Goal: Task Accomplishment & Management: Use online tool/utility

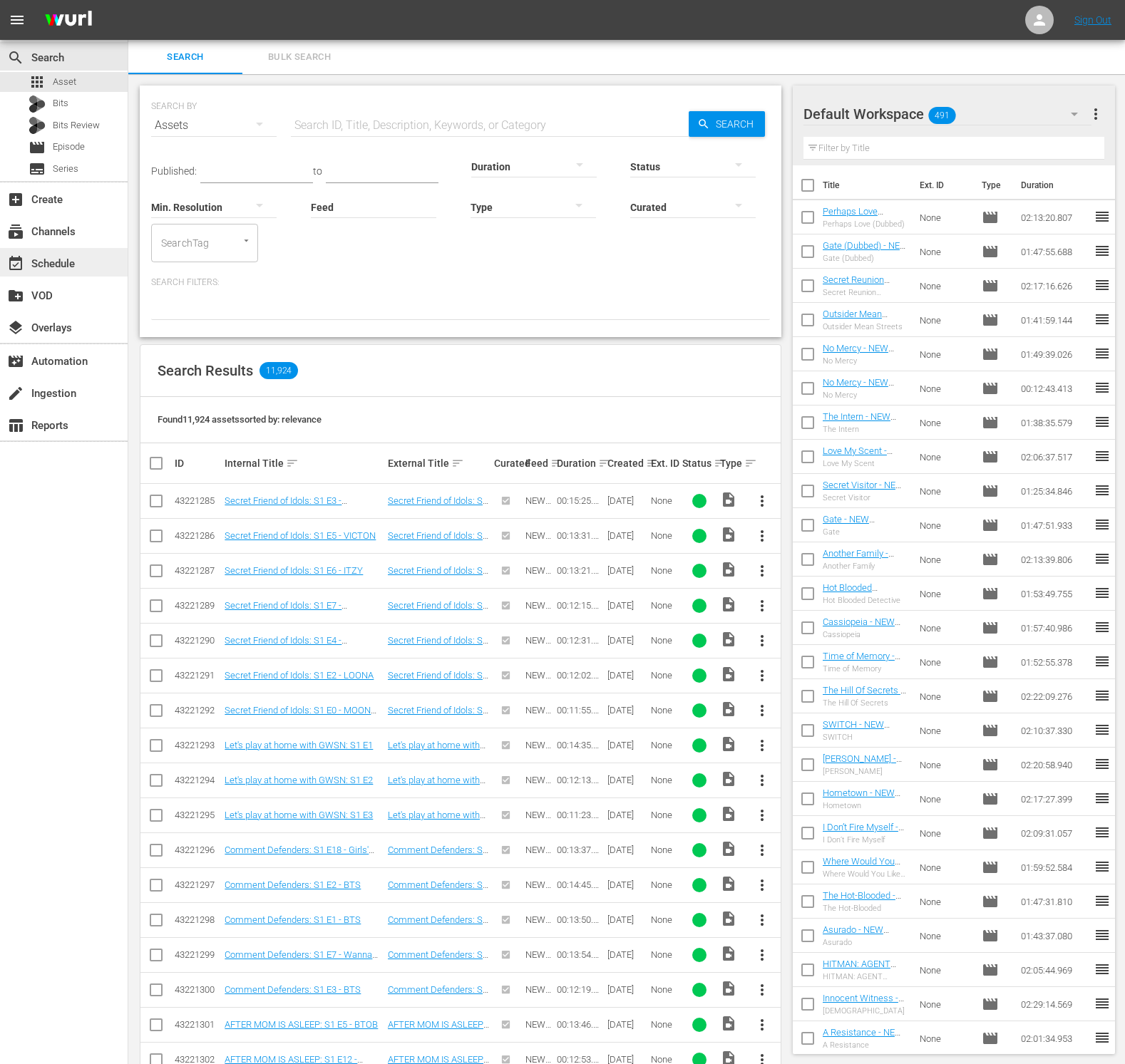
click at [87, 267] on div "event_available Schedule" at bounding box center [63, 262] width 127 height 28
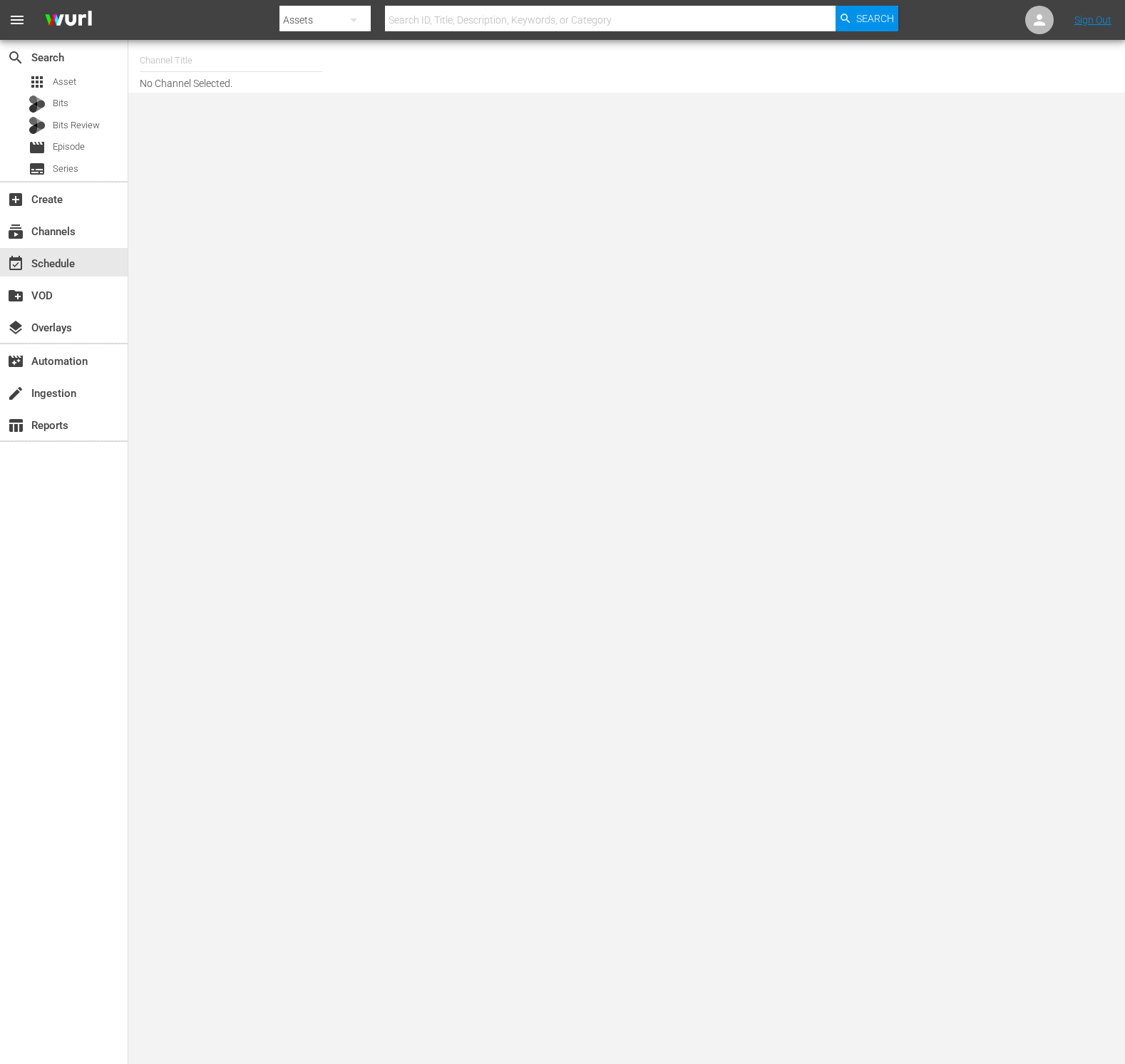
click at [276, 62] on input "text" at bounding box center [231, 60] width 183 height 34
click at [291, 61] on input "new kmovies" at bounding box center [231, 60] width 183 height 34
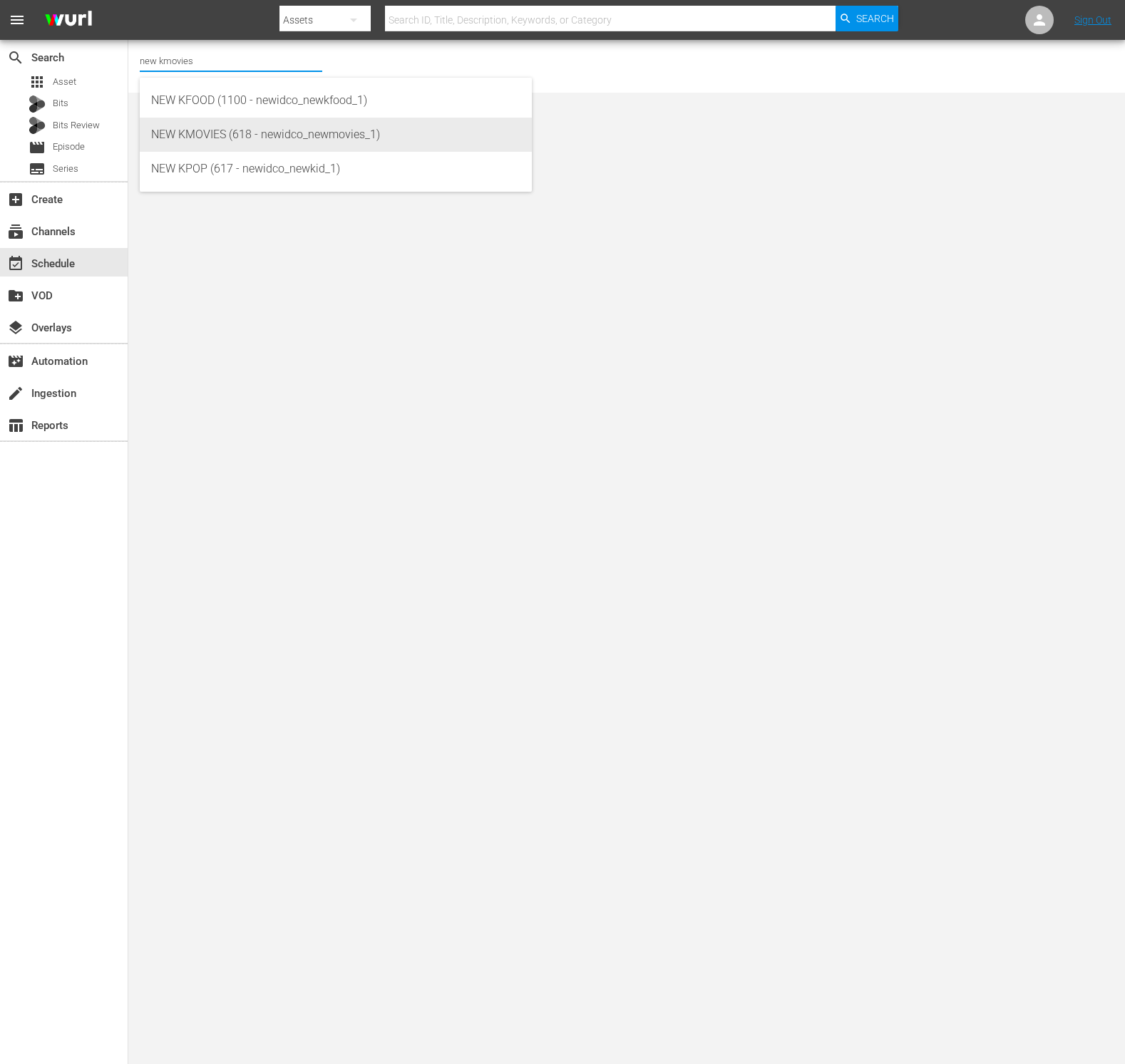
click at [284, 137] on div "NEW KMOVIES (618 - newidco_newmovies_1)" at bounding box center [336, 134] width 369 height 34
type input "NEW KMOVIES (618 - newidco_newmovies_1)"
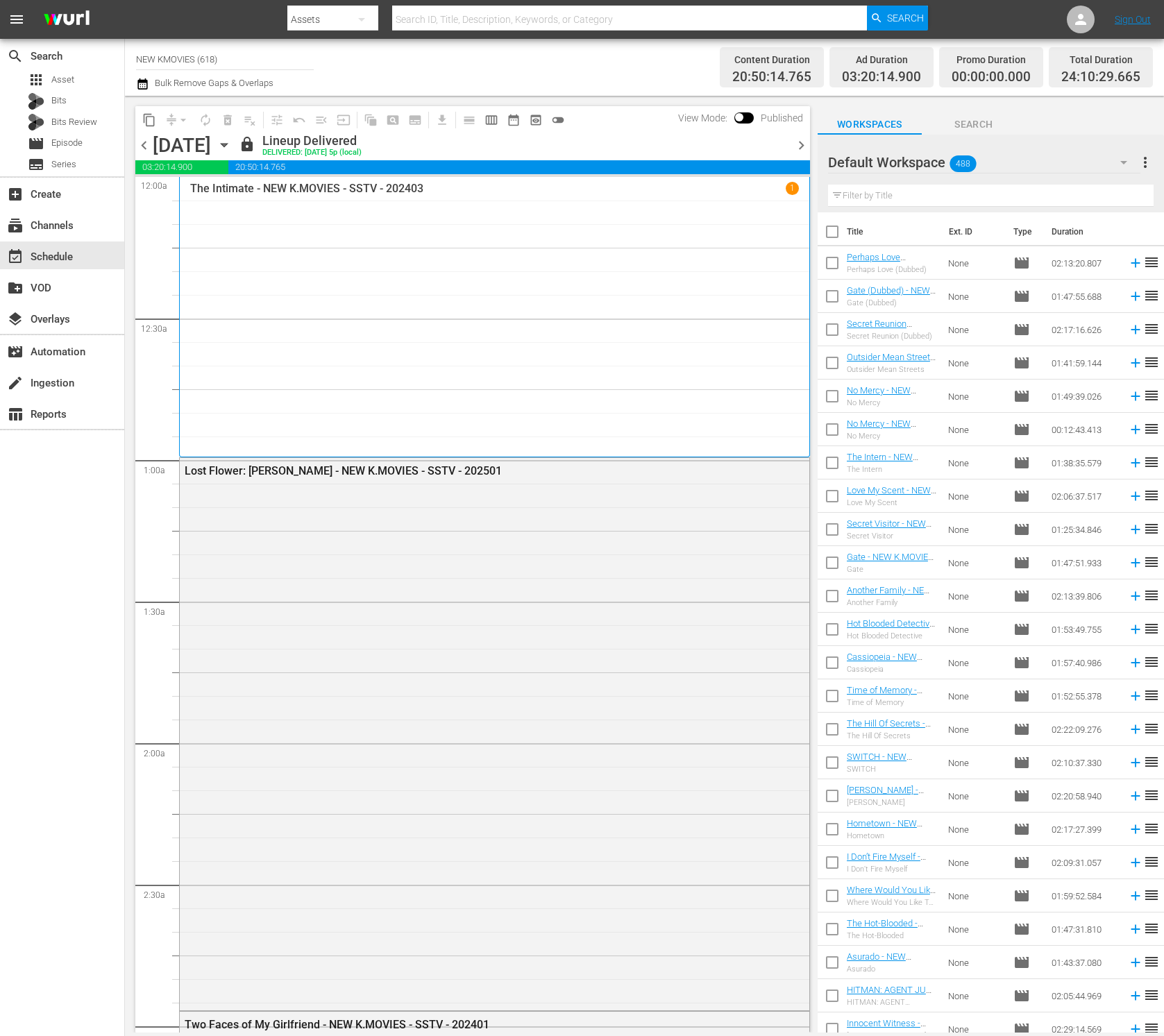
click at [803, 146] on span "chevron_right" at bounding box center [801, 145] width 17 height 17
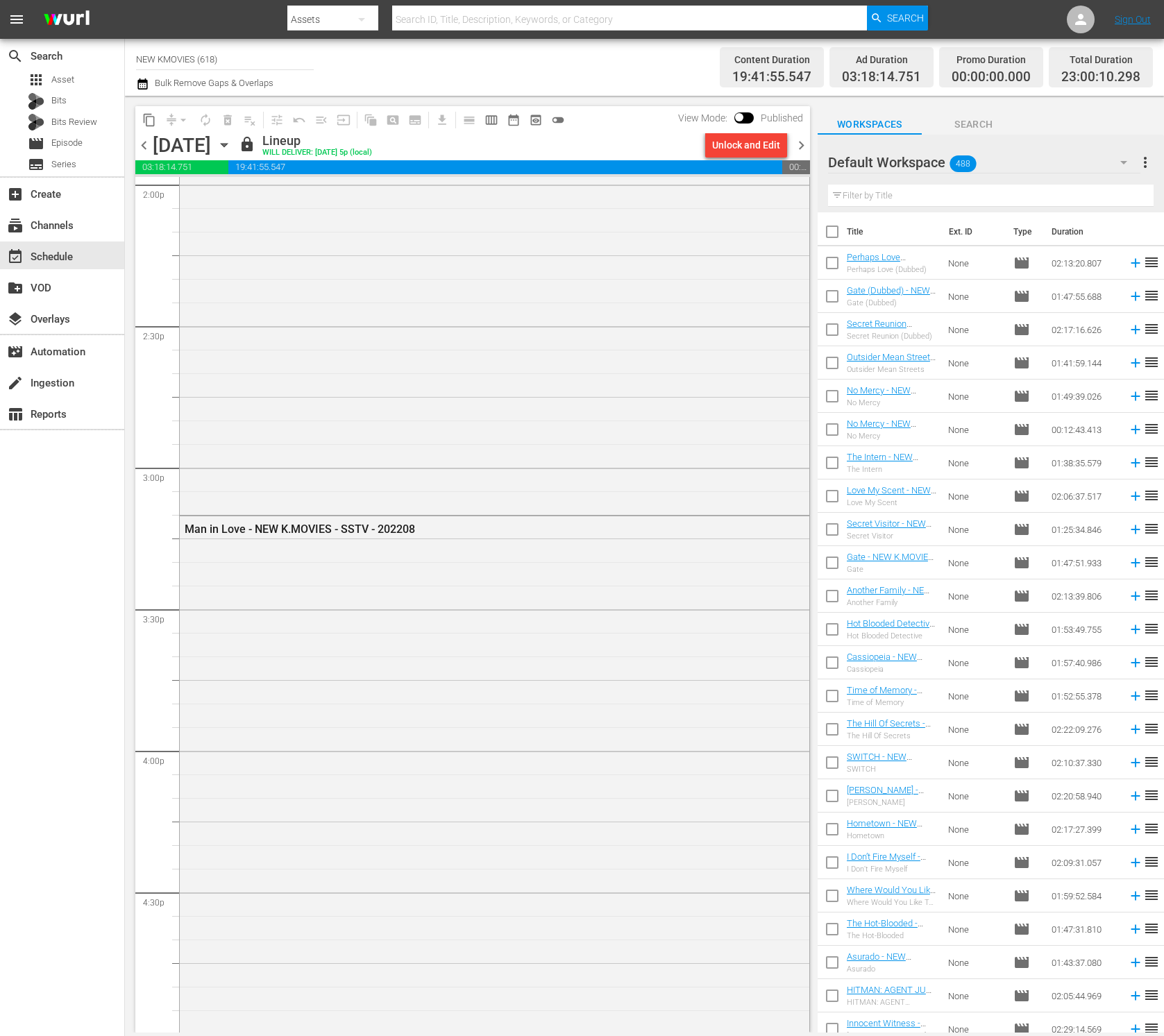
scroll to position [5988, 0]
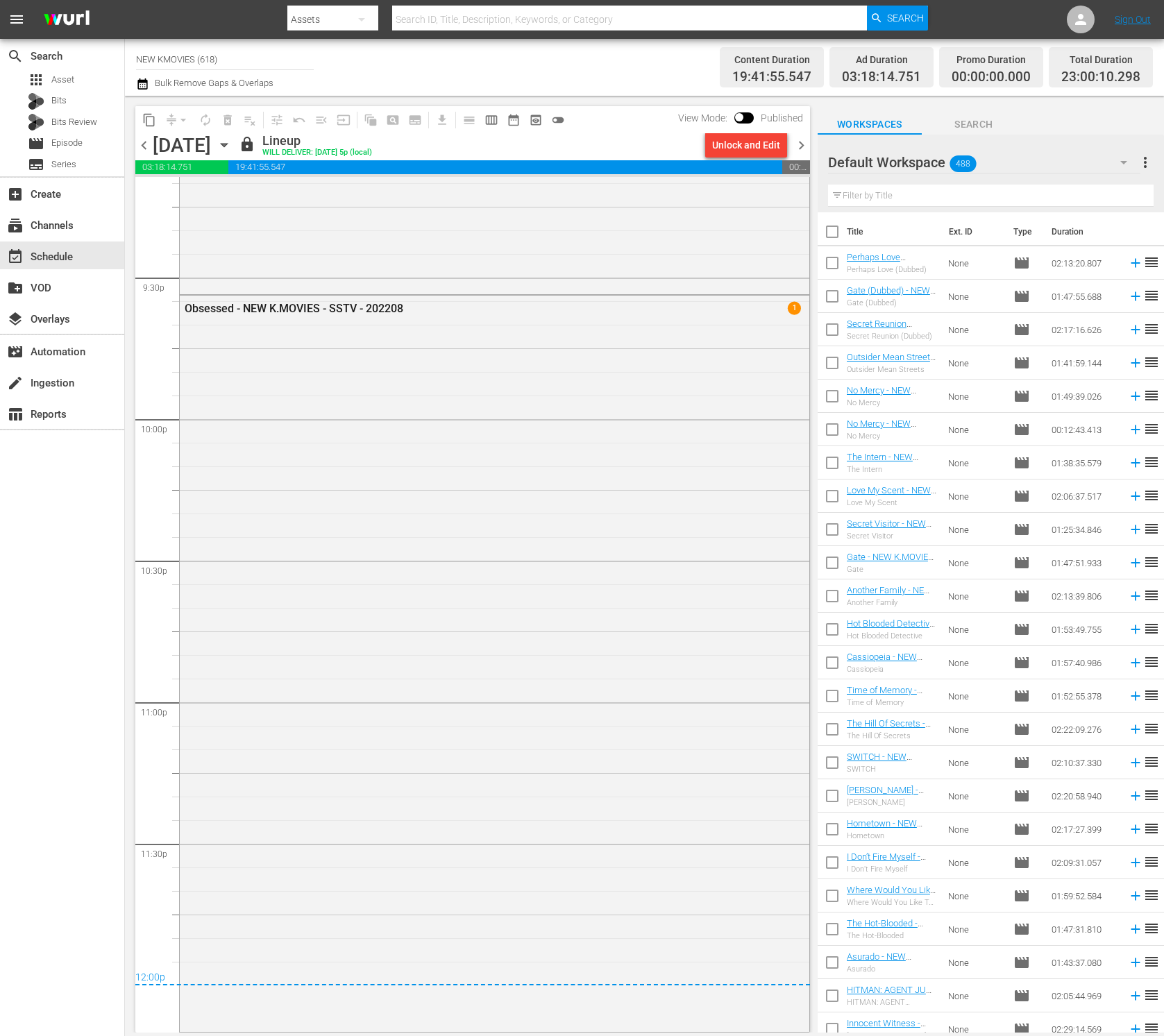
click at [801, 143] on span "chevron_right" at bounding box center [801, 145] width 17 height 17
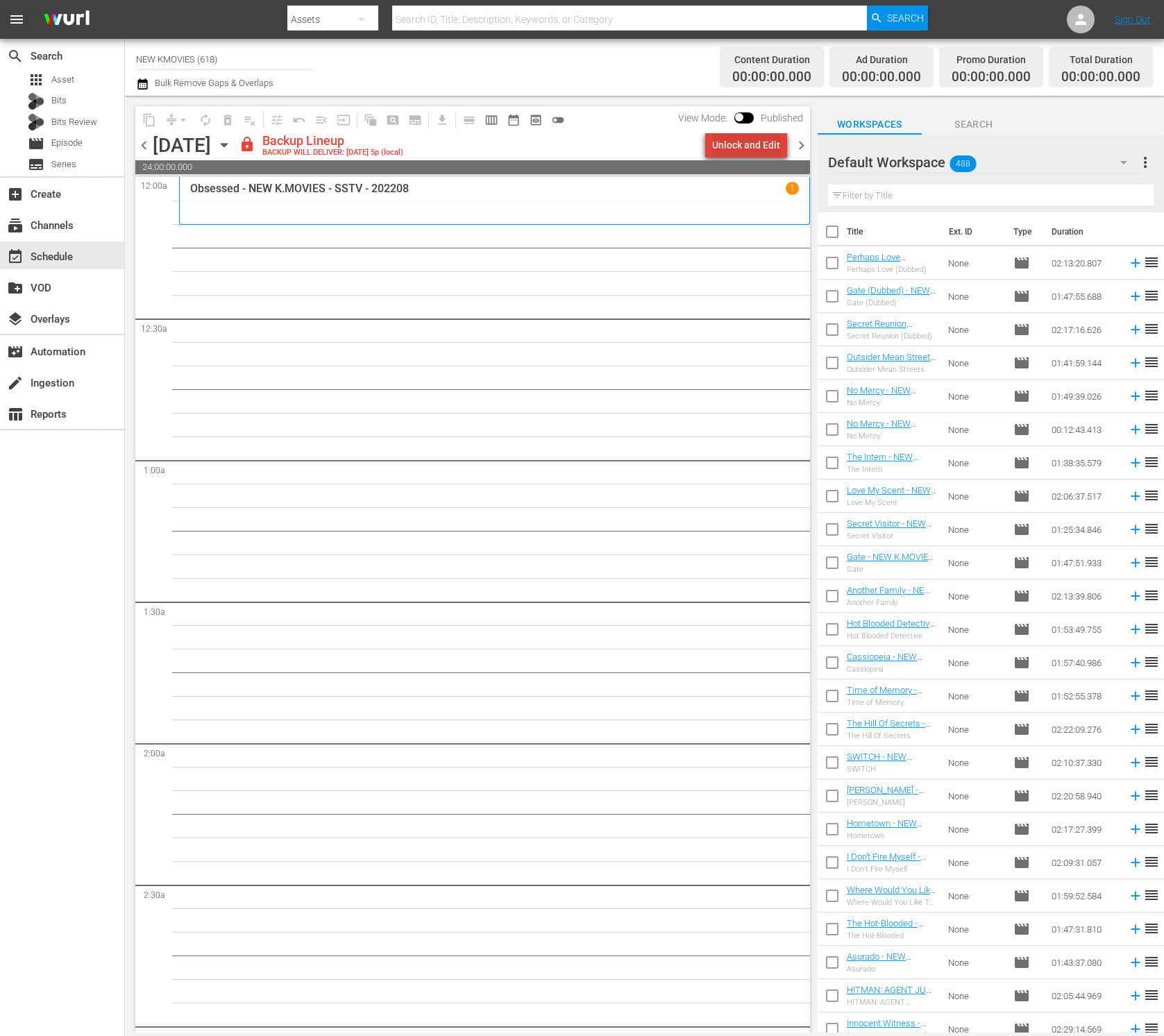
click at [765, 141] on div "Unlock and Edit" at bounding box center [746, 145] width 68 height 25
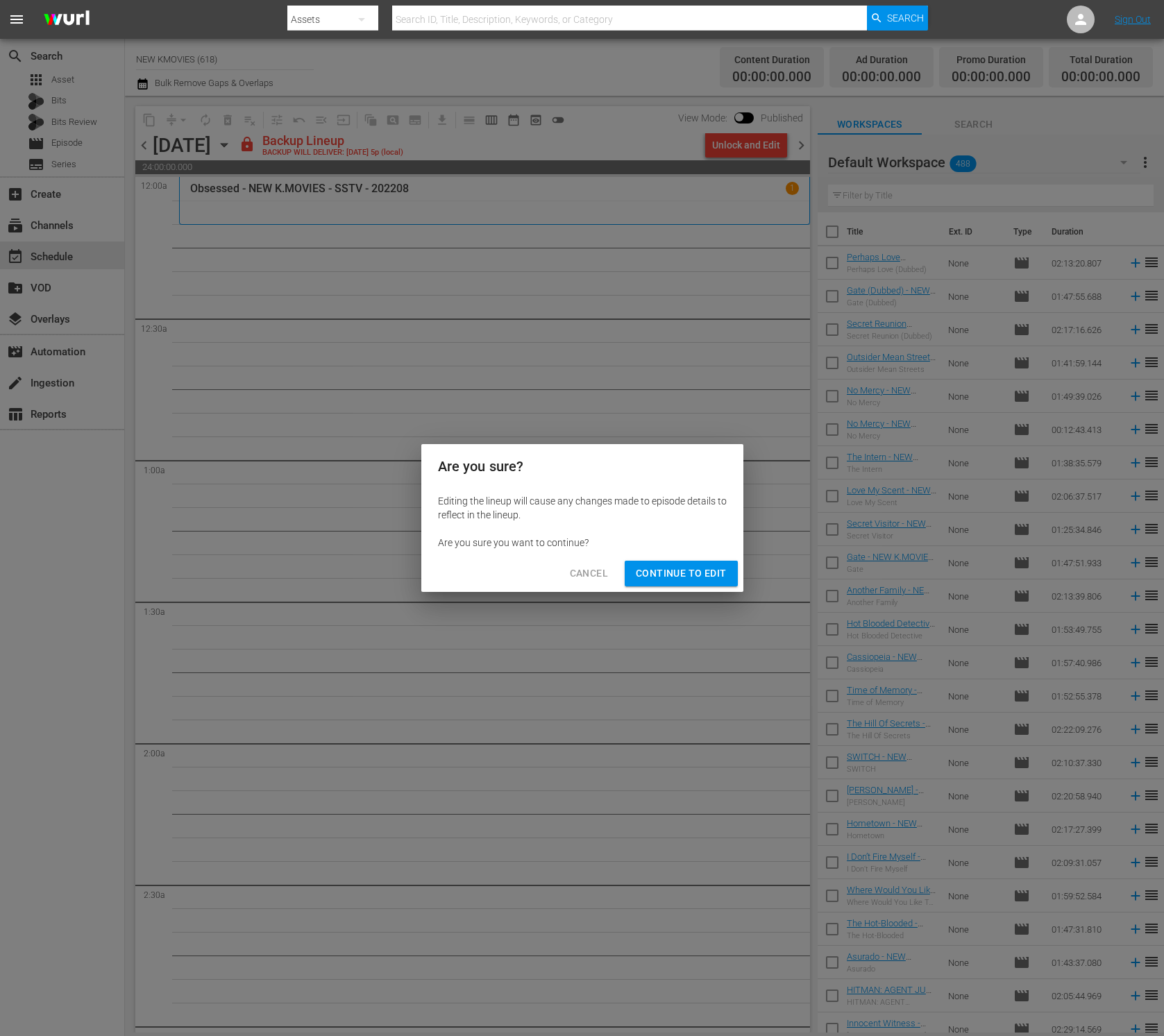
click at [700, 580] on span "Continue to Edit" at bounding box center [680, 573] width 90 height 17
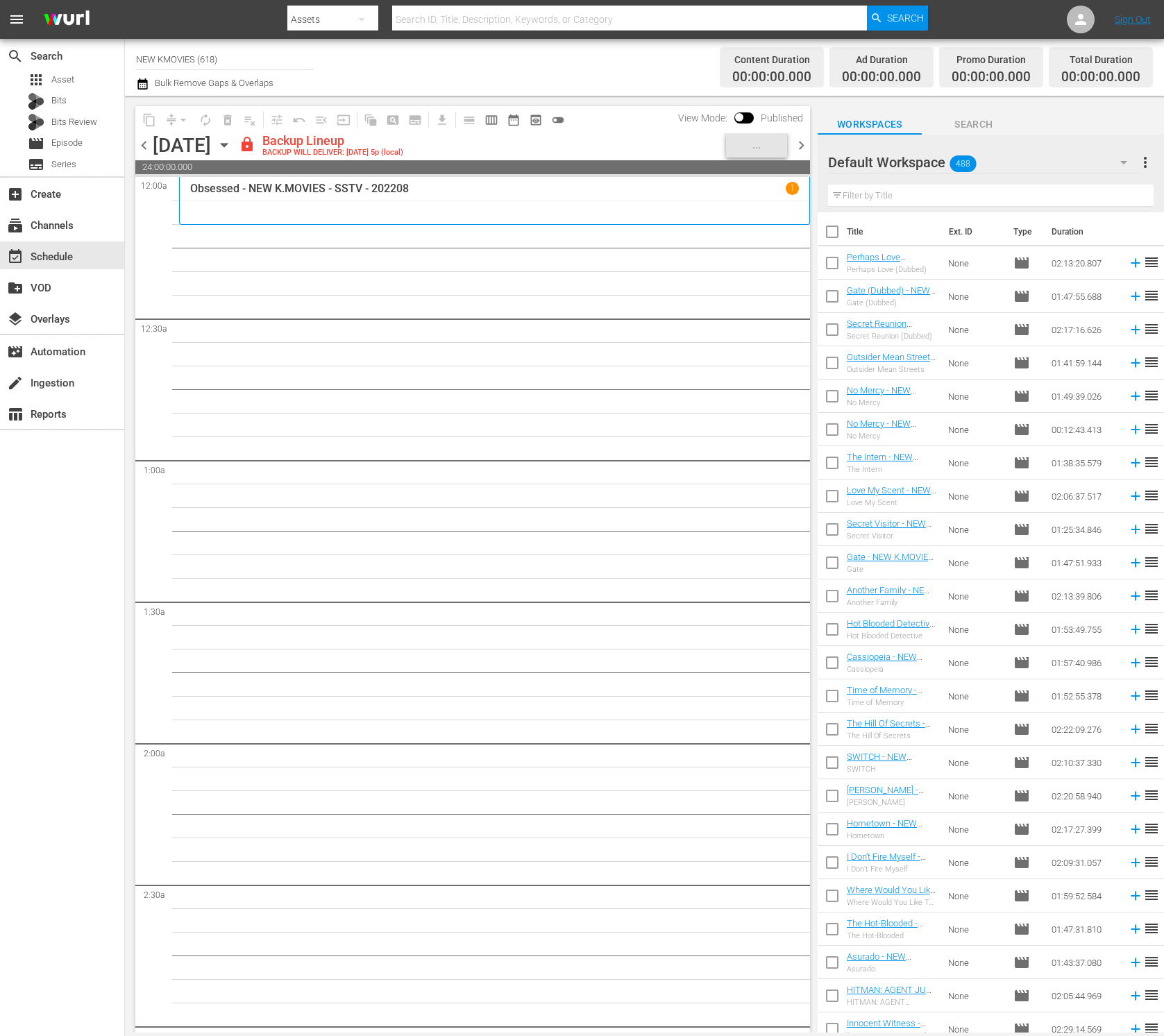
click at [985, 196] on input "text" at bounding box center [990, 196] width 326 height 22
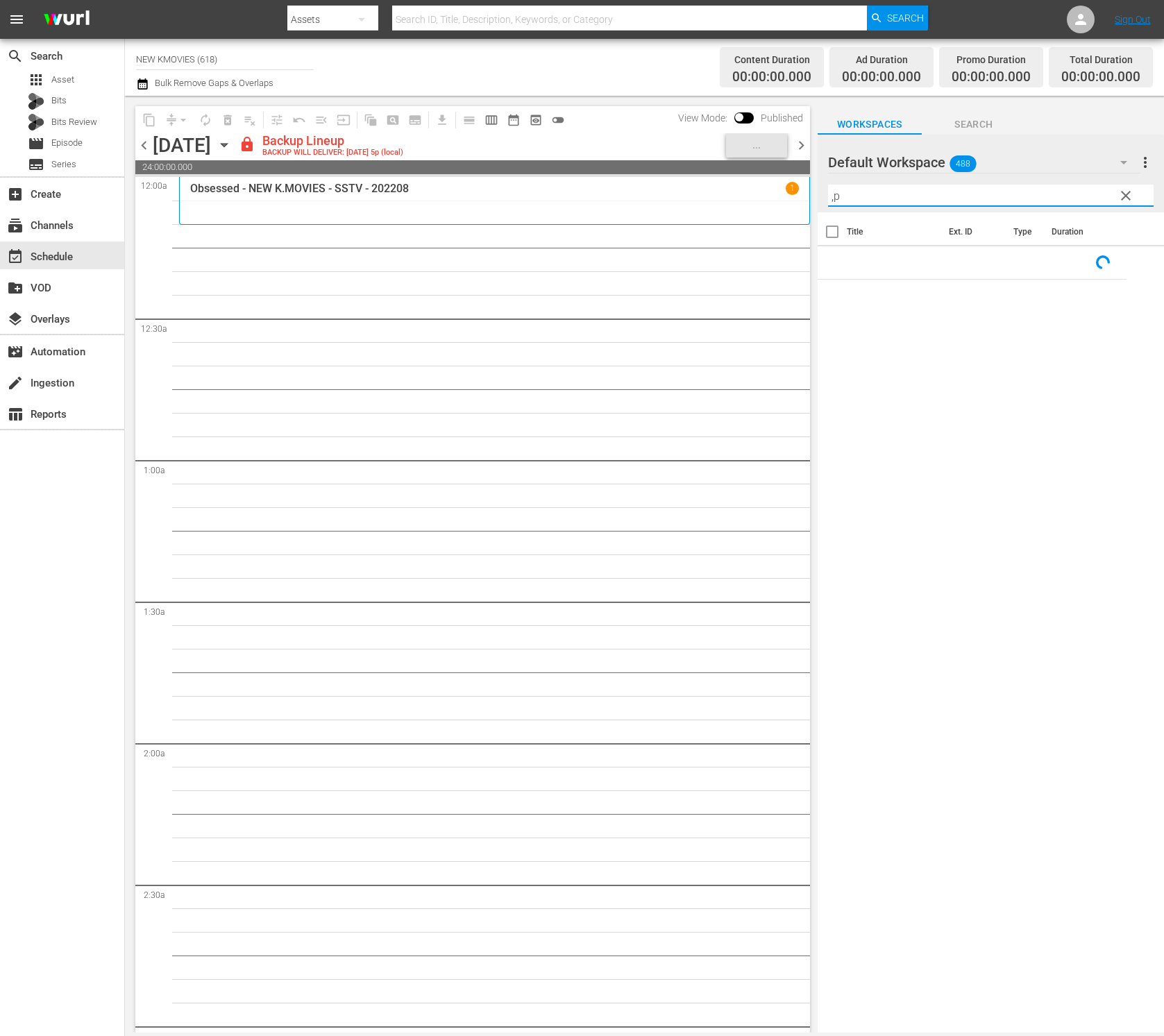
type input ","
type input "monster"
click at [1095, 193] on span "clear" at bounding box center [1125, 195] width 16 height 16
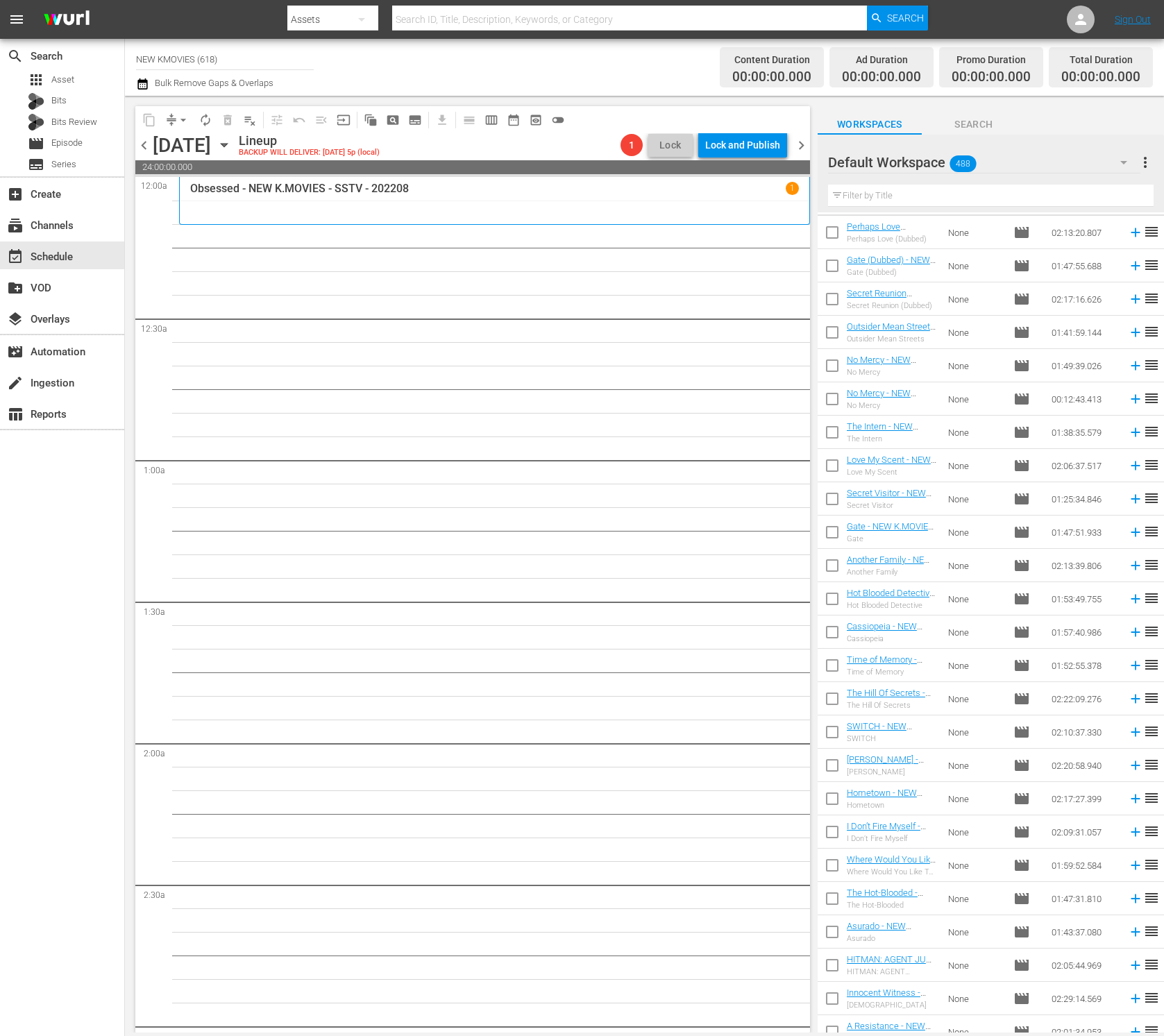
click at [921, 197] on input "text" at bounding box center [990, 196] width 326 height 22
paste input "운전기사는 공항 도착장에서 [DEMOGRAPHIC_DATA]의 성함이 적힌 피켓을 들고 있습니다."
type input "운전기사는 공항 도착장에서 [DEMOGRAPHIC_DATA]의 성함이 적힌 피켓을 들고 있습니다."
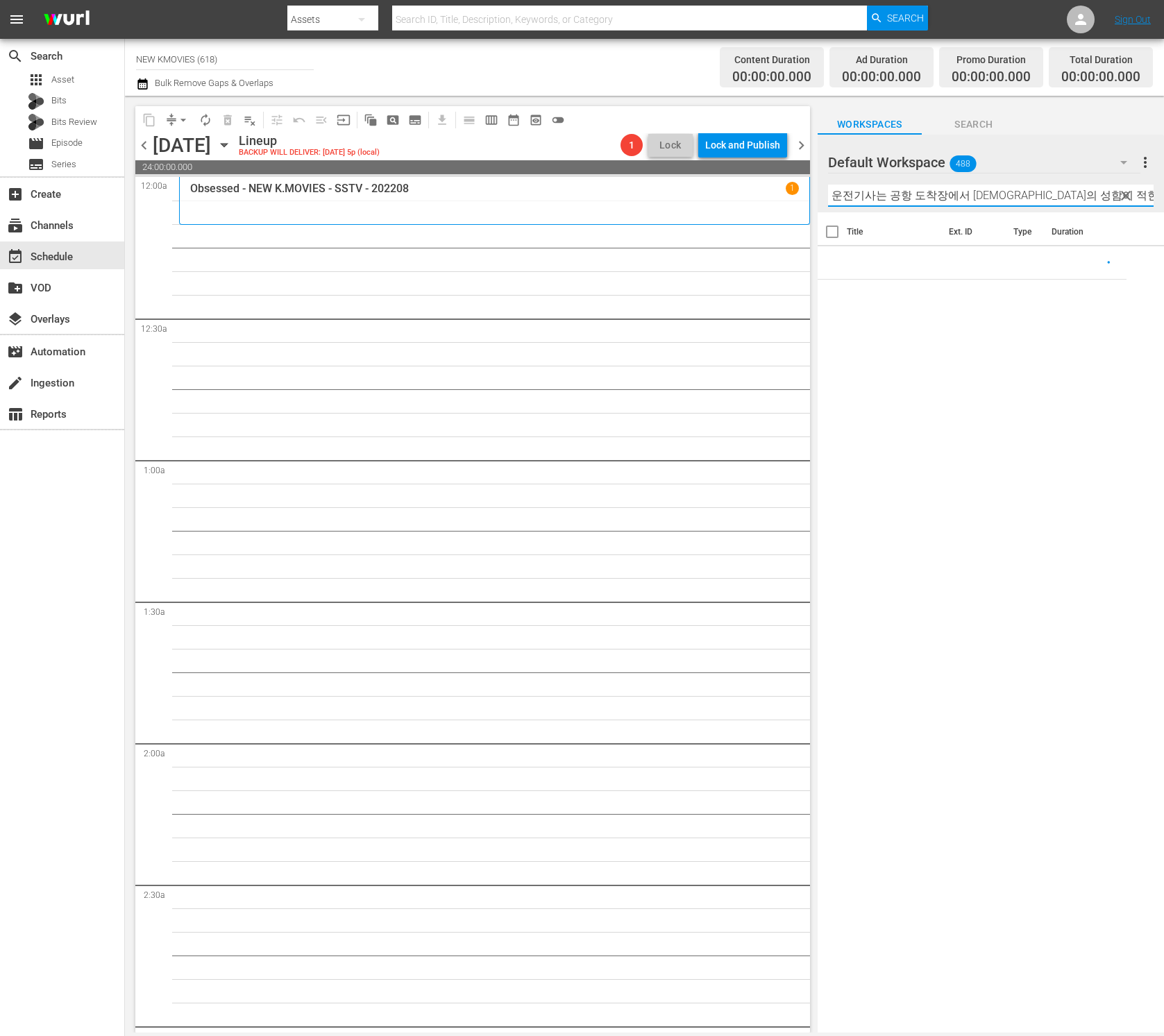
scroll to position [0, 0]
click at [921, 197] on input "운전기사는 공항 도착장에서 [DEMOGRAPHIC_DATA]의 성함이 적힌 피켓을 들고 있습니다." at bounding box center [990, 196] width 326 height 22
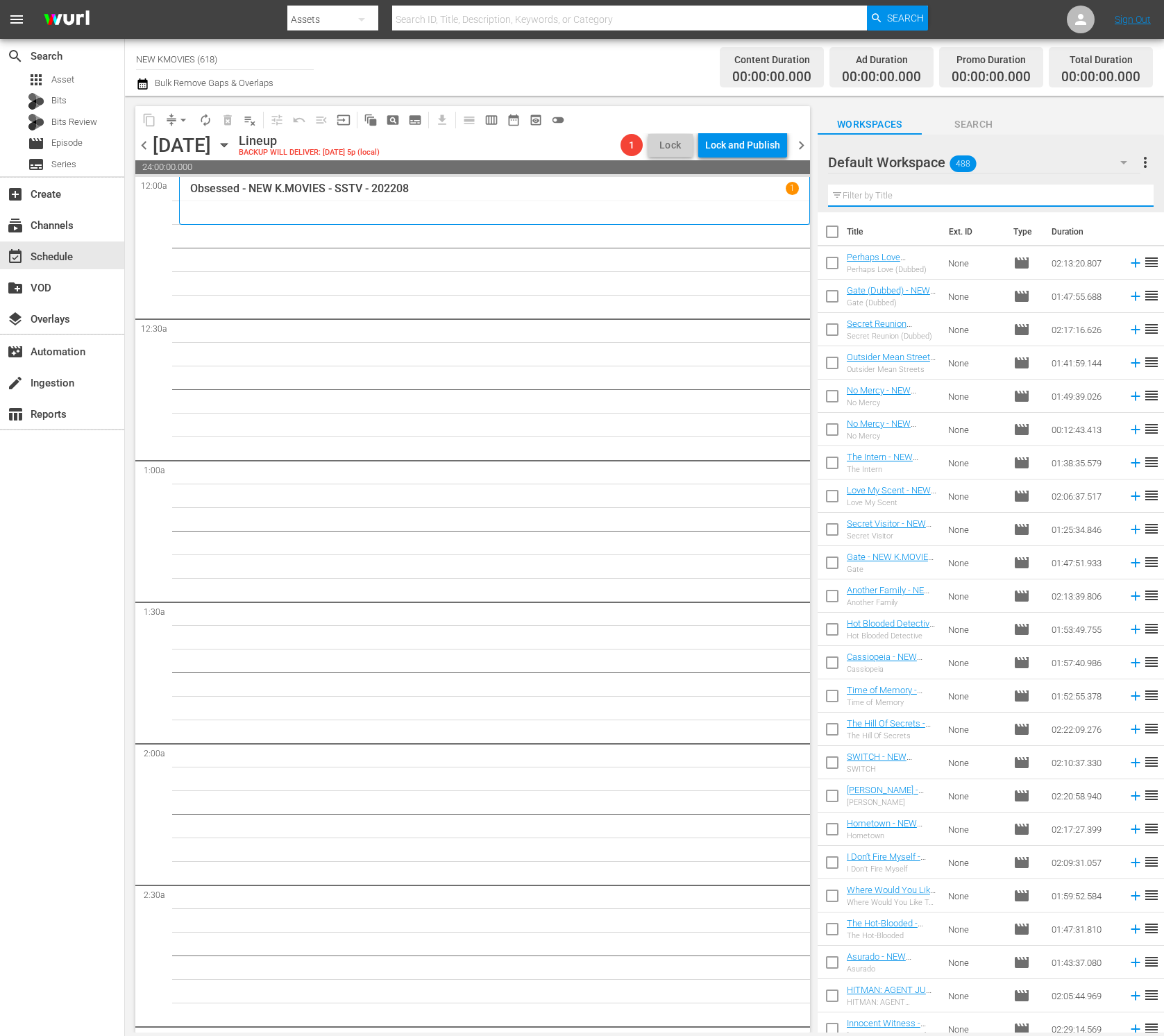
click at [921, 198] on input "text" at bounding box center [990, 196] width 326 height 22
paste input "Monster"
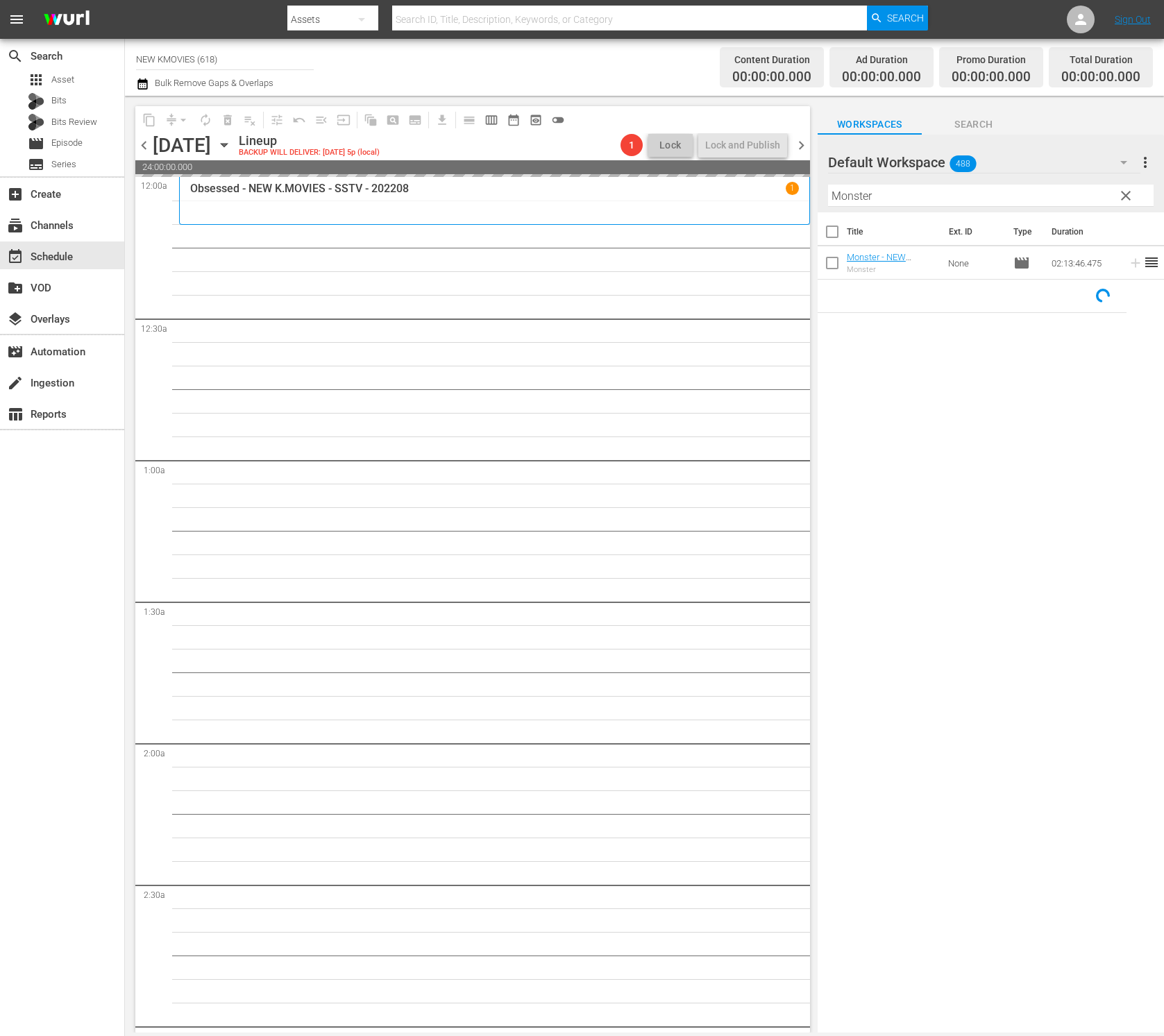
click at [929, 200] on input "Monster" at bounding box center [990, 196] width 326 height 22
paste input "Fatal Intuition"
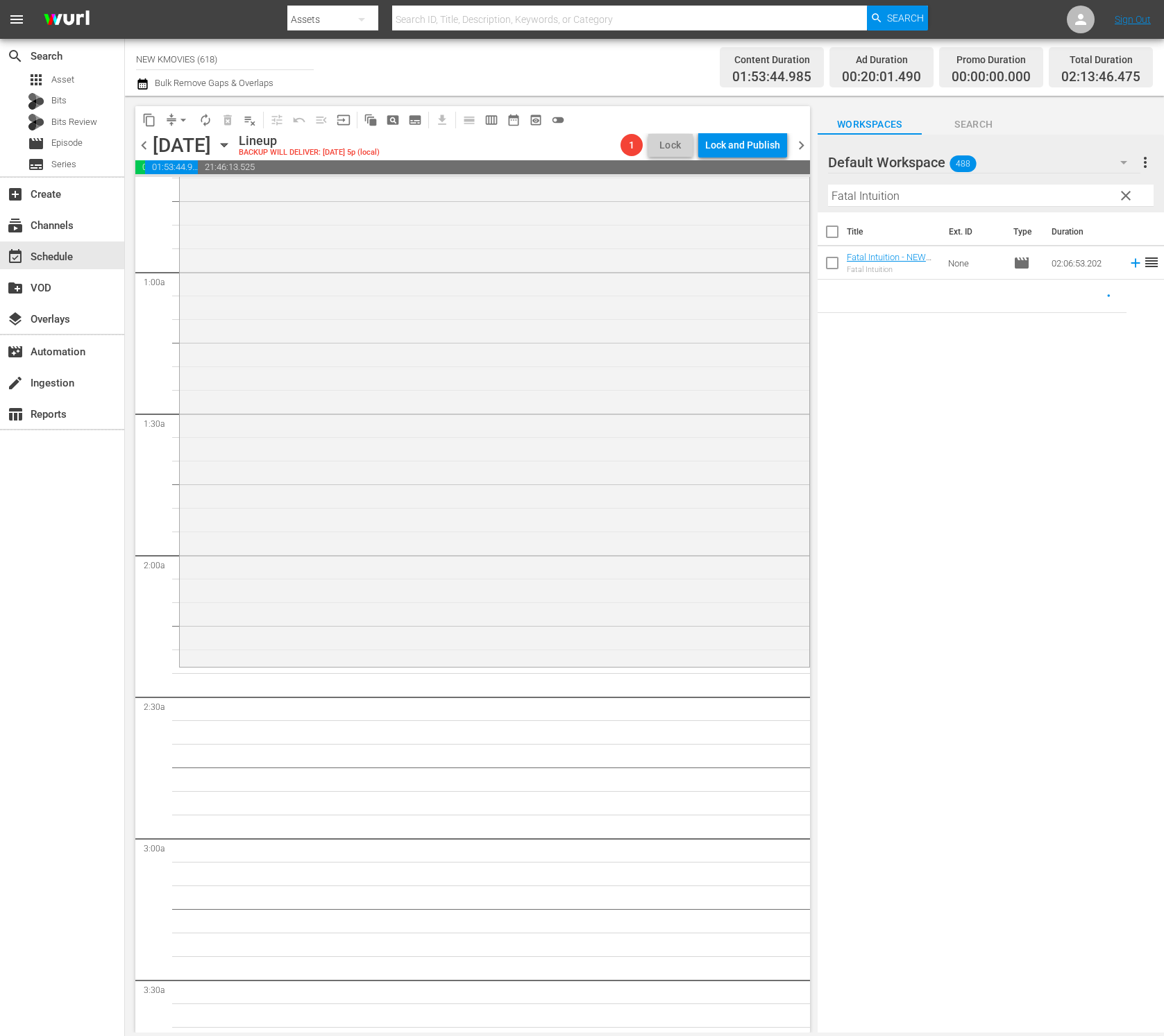
scroll to position [228, 0]
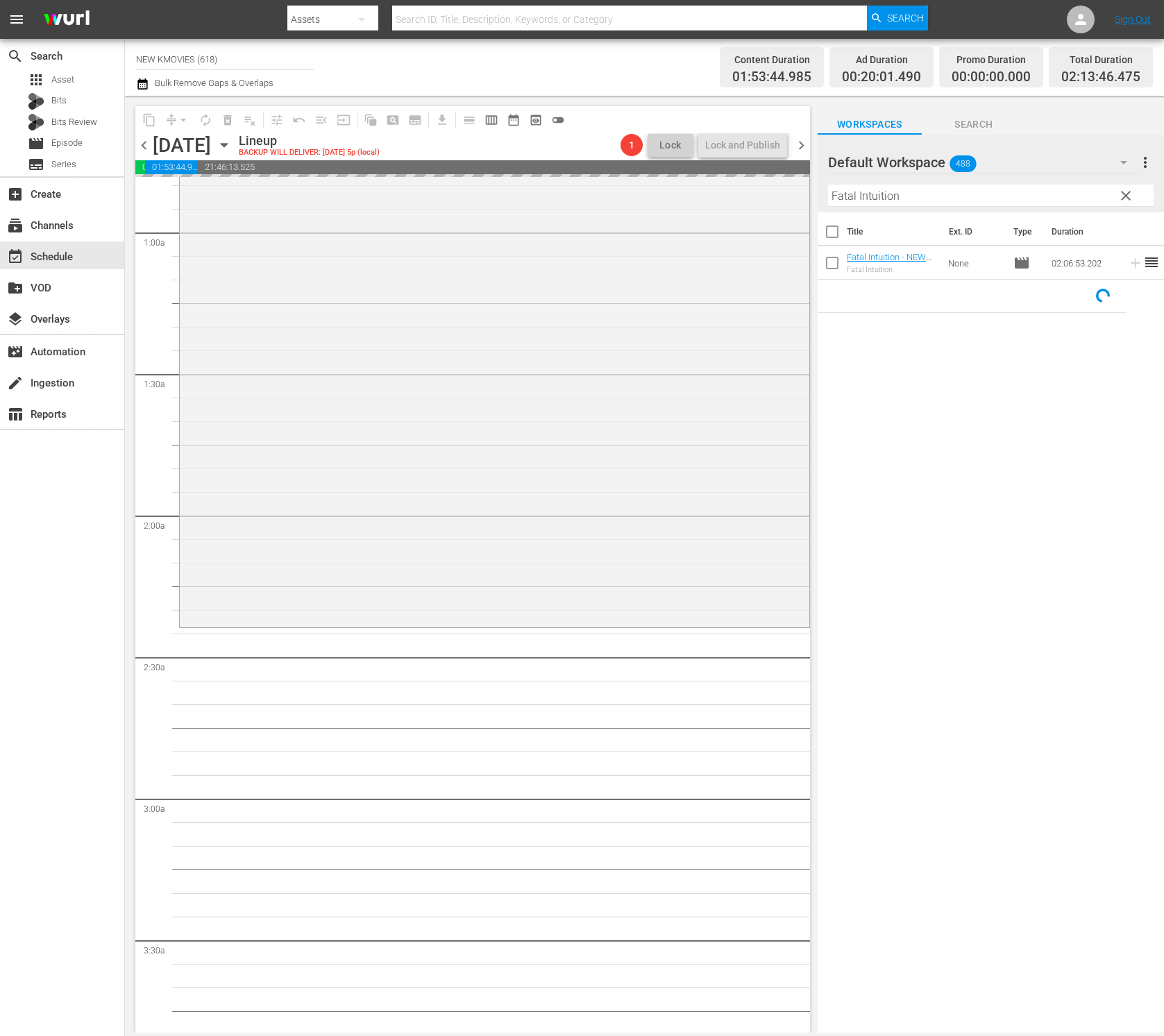
click at [943, 192] on input "Fatal Intuition" at bounding box center [990, 196] width 326 height 22
paste input "Shades of The Heart"
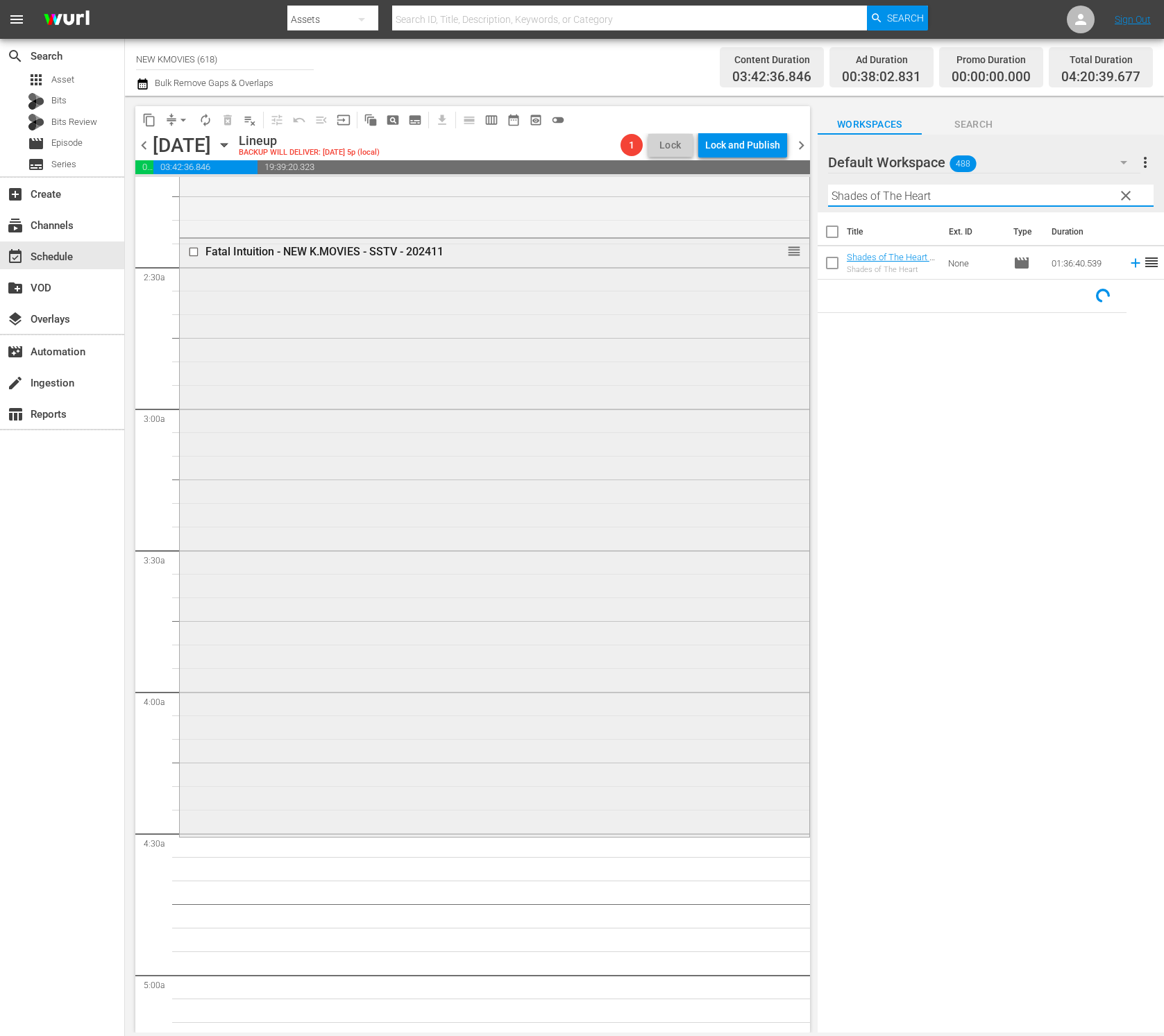
scroll to position [712, 0]
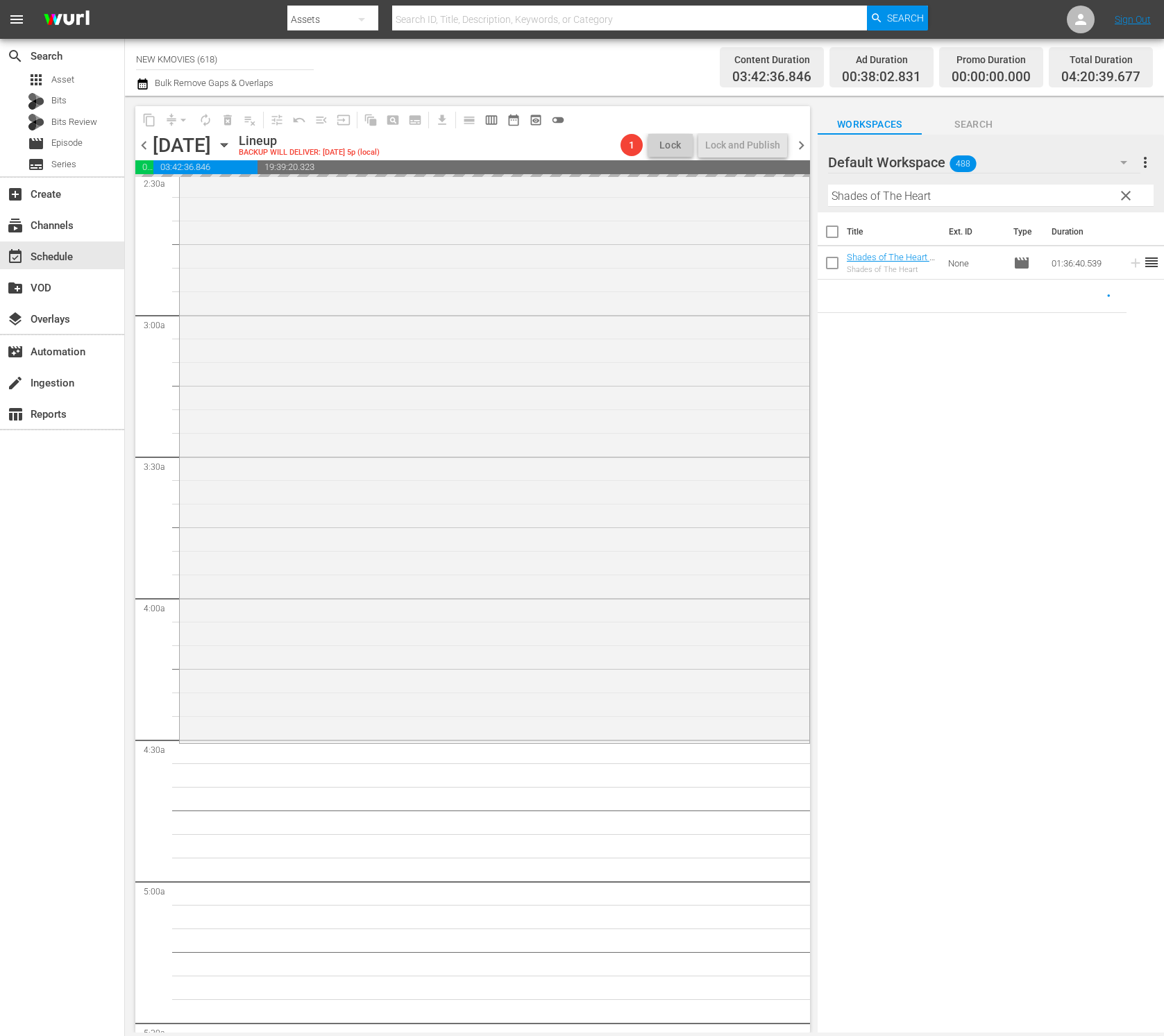
click at [1051, 192] on input "Shades of The Heart" at bounding box center [990, 196] width 326 height 22
paste input "The Huntresses"
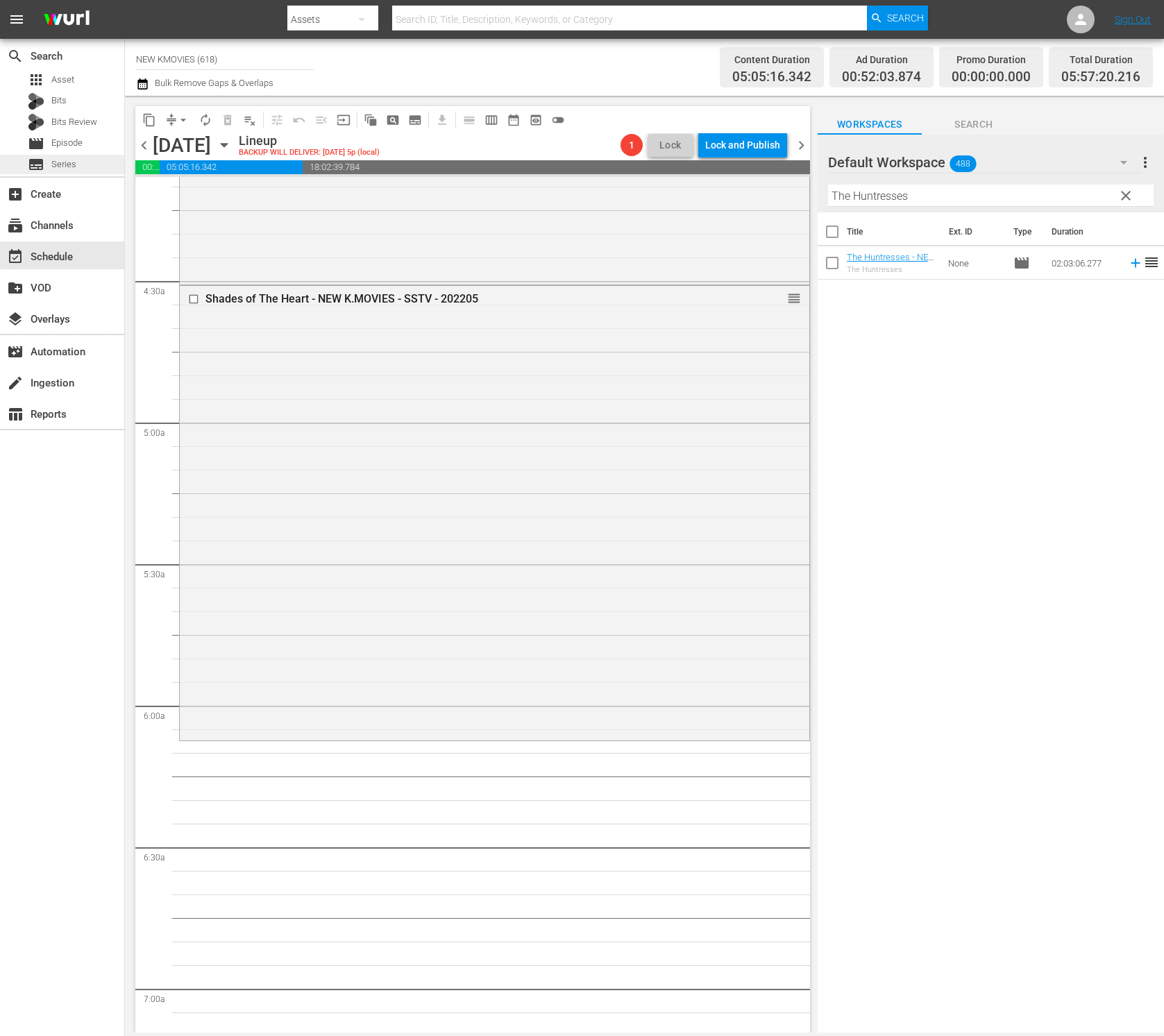
scroll to position [1389, 0]
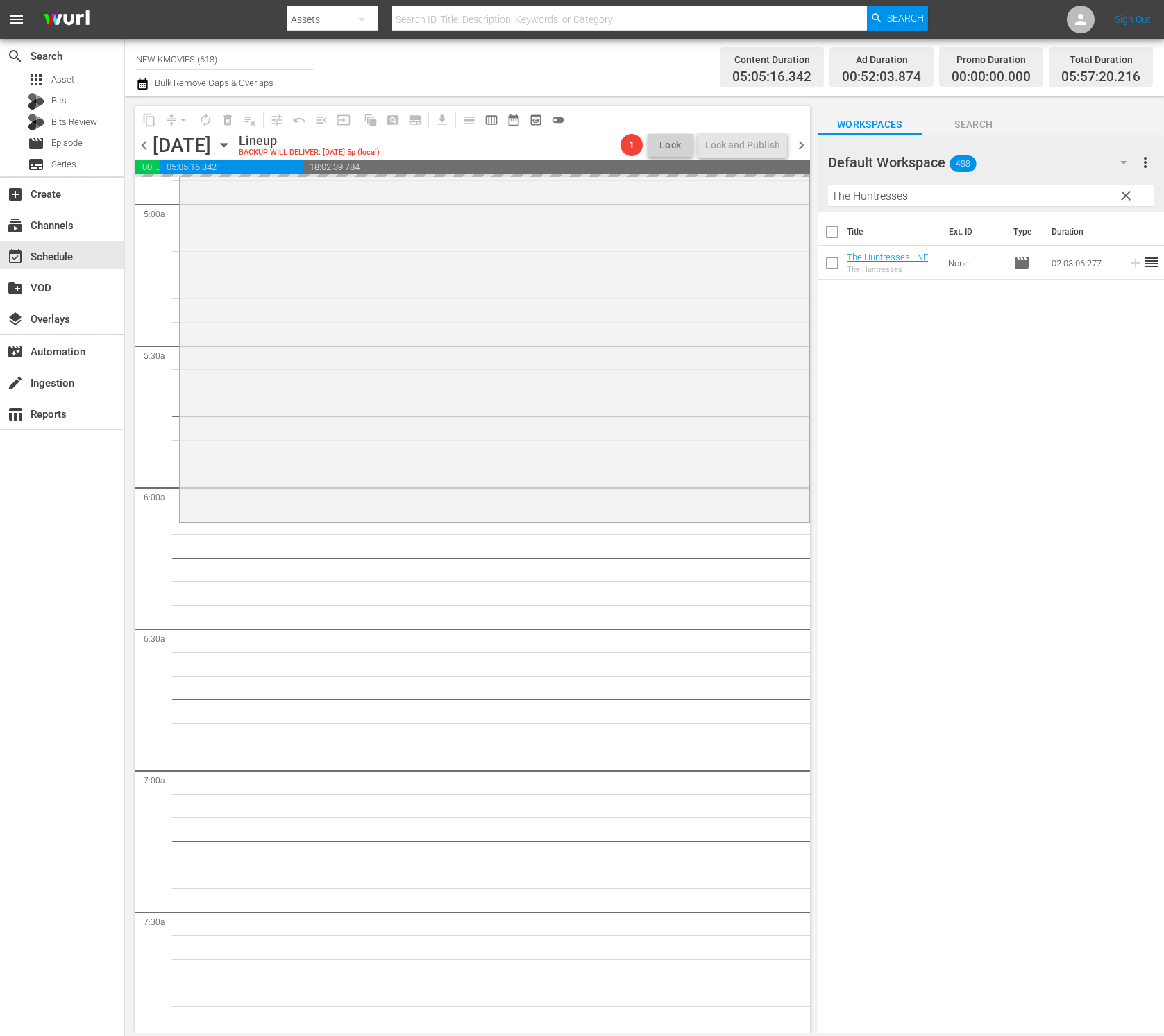
click at [990, 197] on input "The Huntresses" at bounding box center [990, 196] width 326 height 22
paste input "Happy Together"
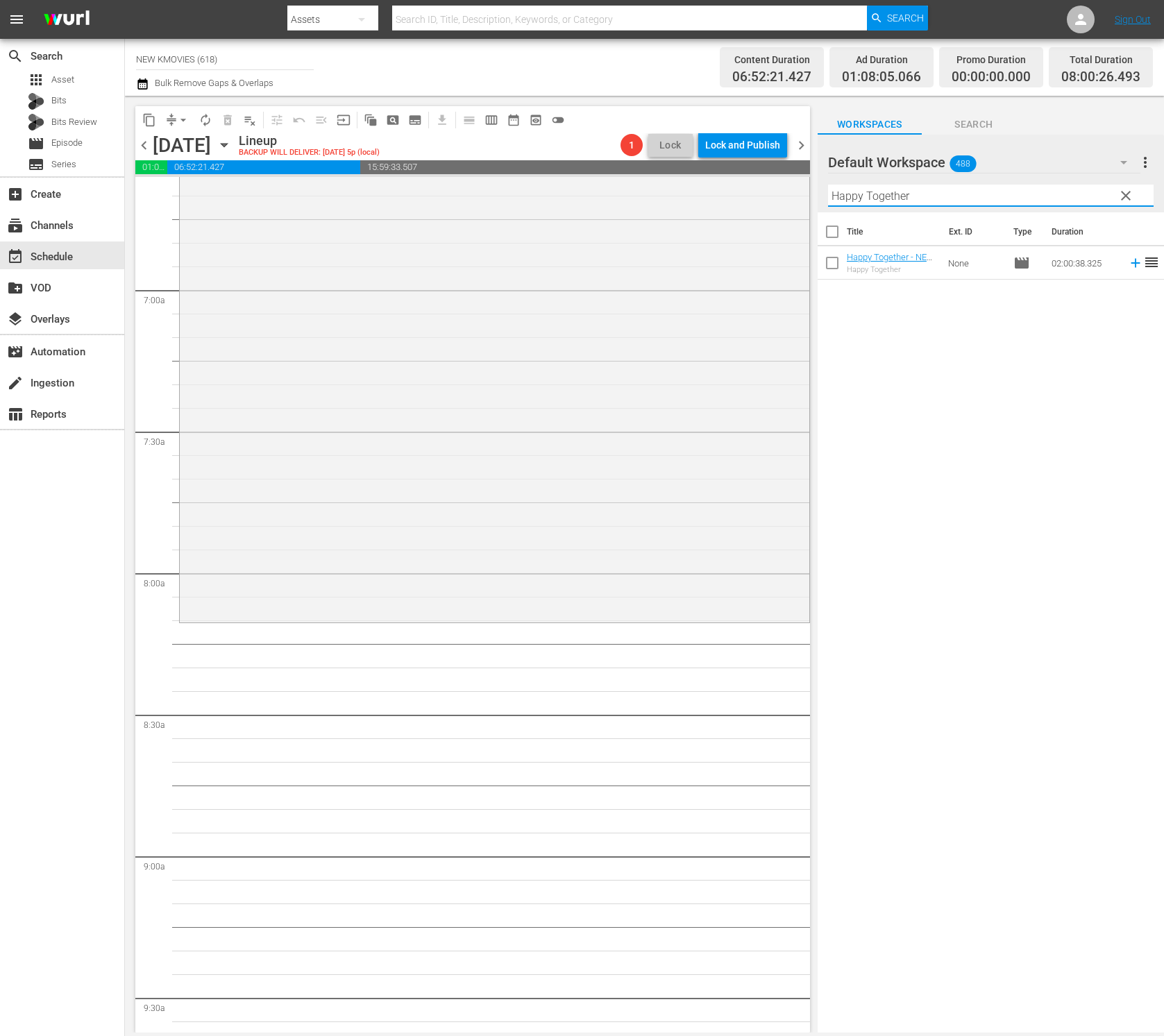
scroll to position [1922, 0]
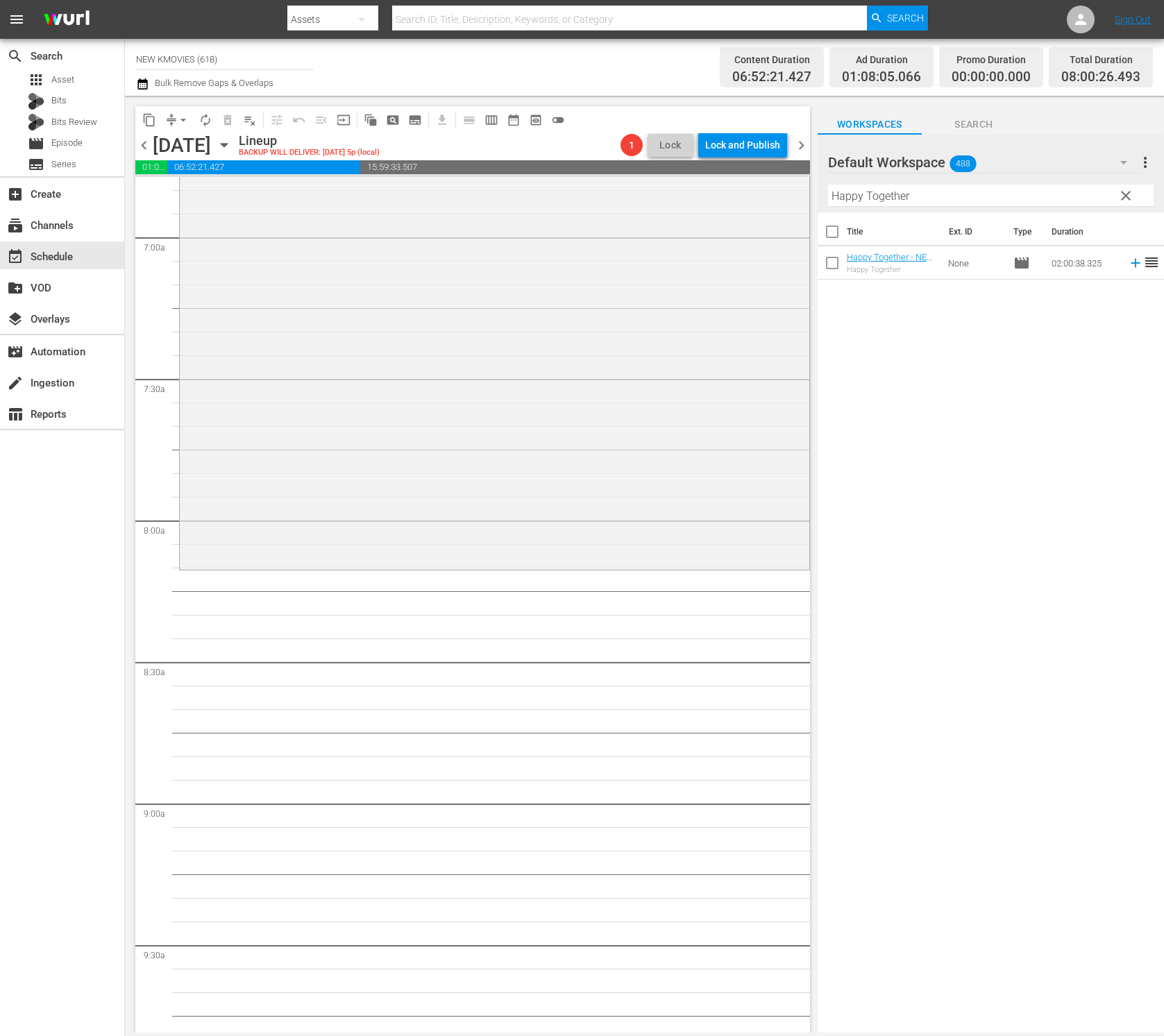
drag, startPoint x: 880, startPoint y: 342, endPoint x: 878, endPoint y: 269, distance: 73.0
click at [880, 341] on div "Title Ext. ID Type Duration Happy Together - NEW K.MOVIES - SSTV - 202403 Happy…" at bounding box center [990, 623] width 346 height 822
click at [930, 194] on input "Happy Together" at bounding box center [990, 196] width 326 height 22
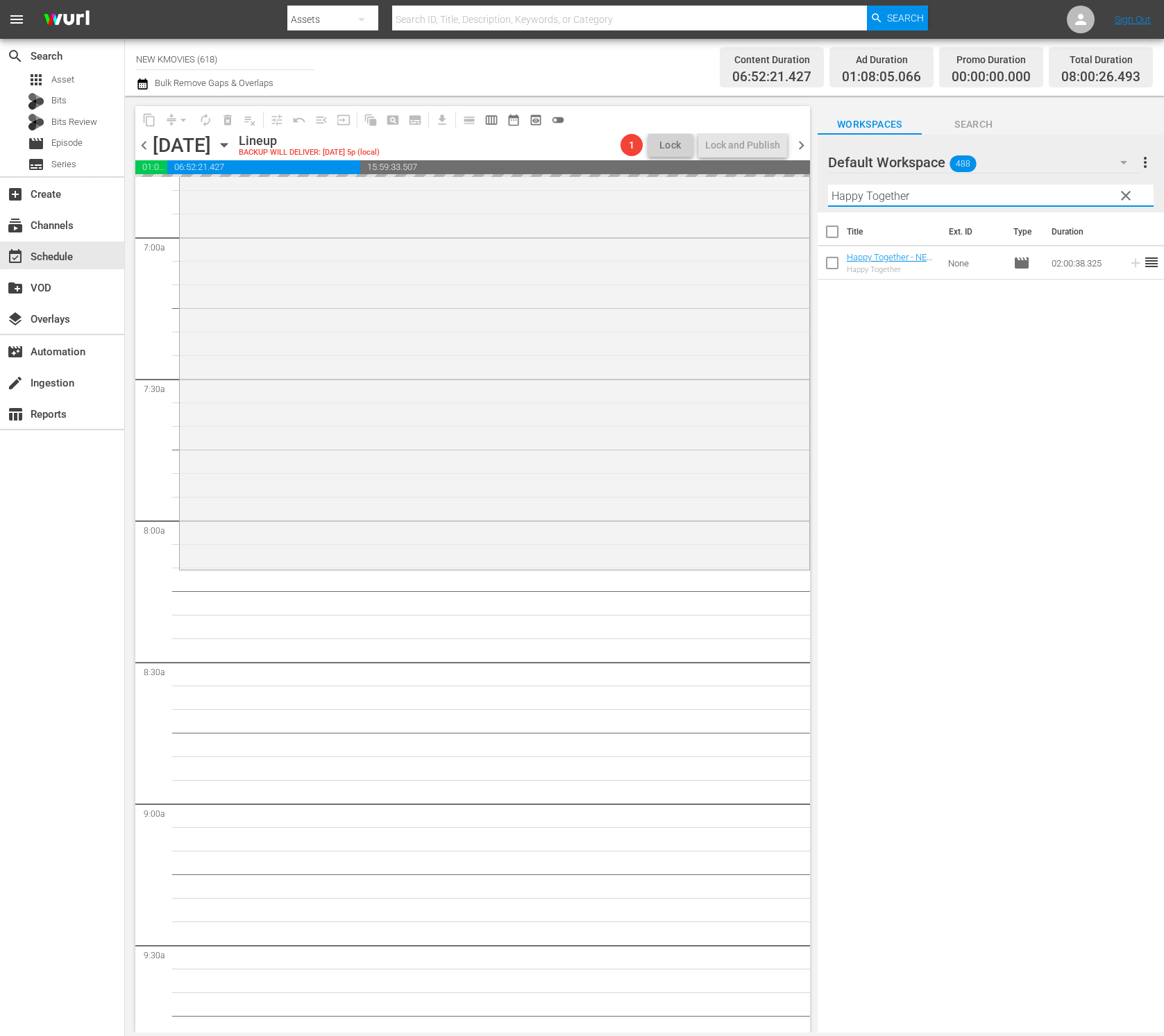
paste input "The Last Princess"
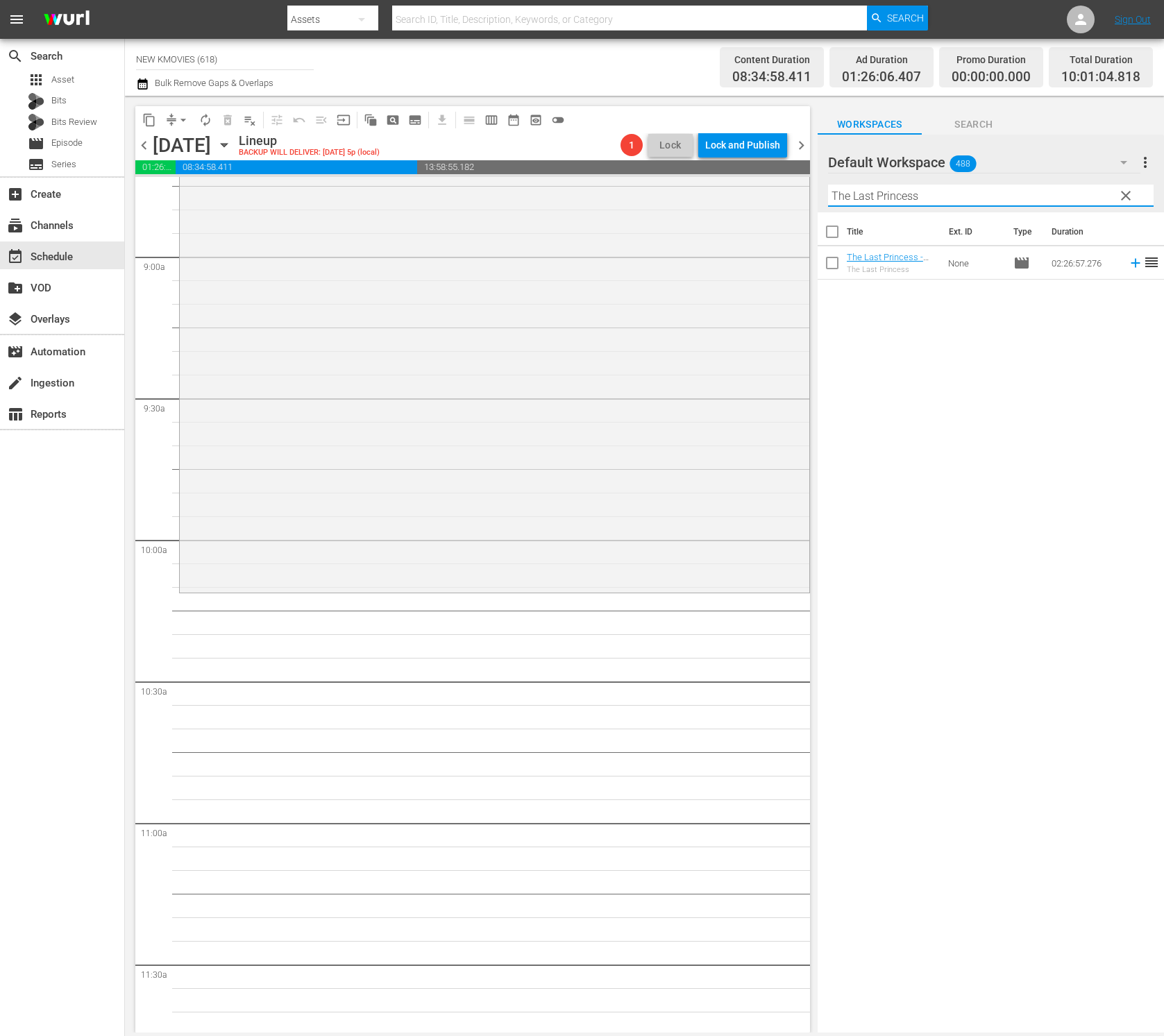
scroll to position [2482, 0]
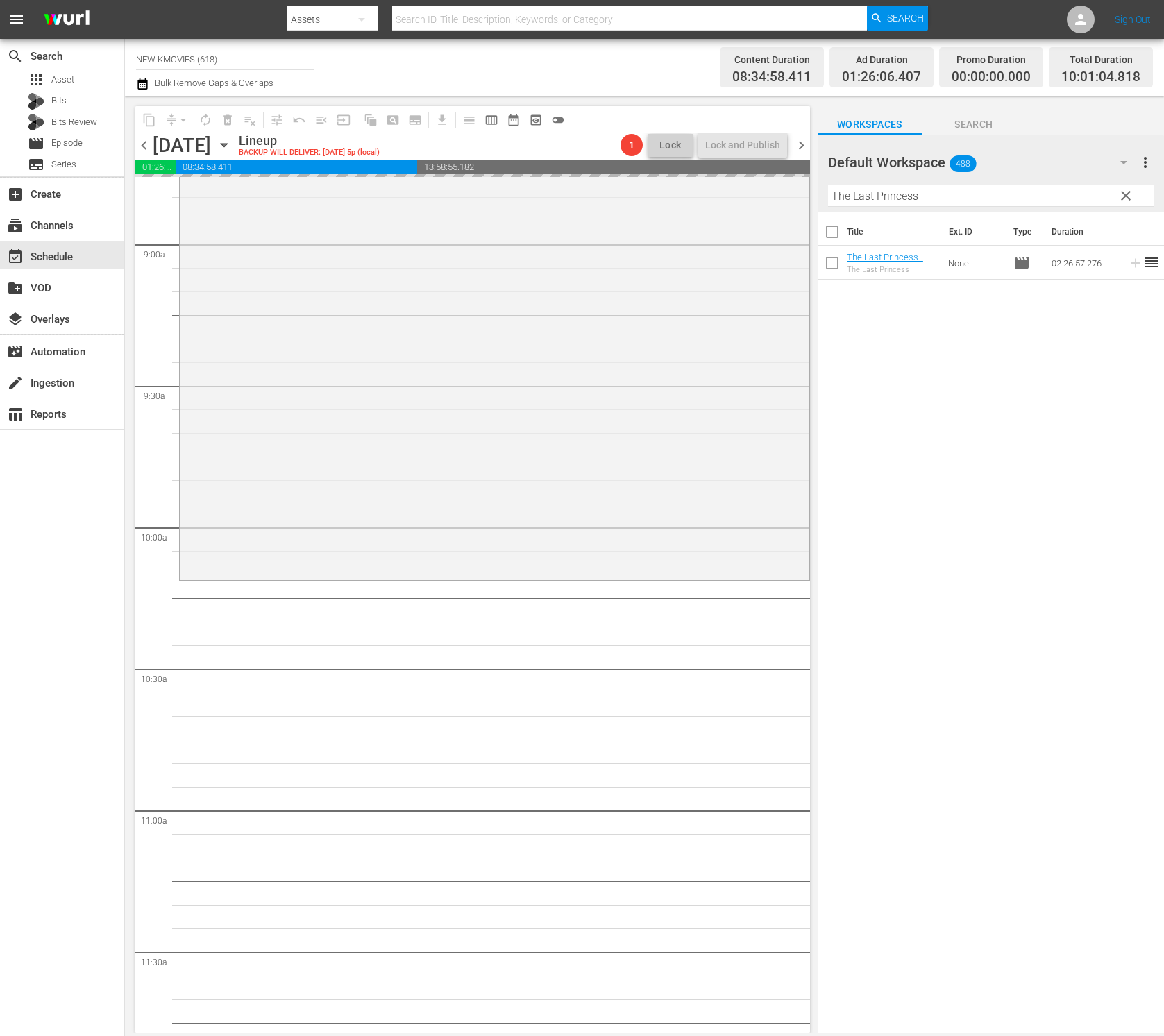
click at [963, 198] on input "The Last Princess" at bounding box center [990, 196] width 326 height 22
paste input "Devil's Deal"
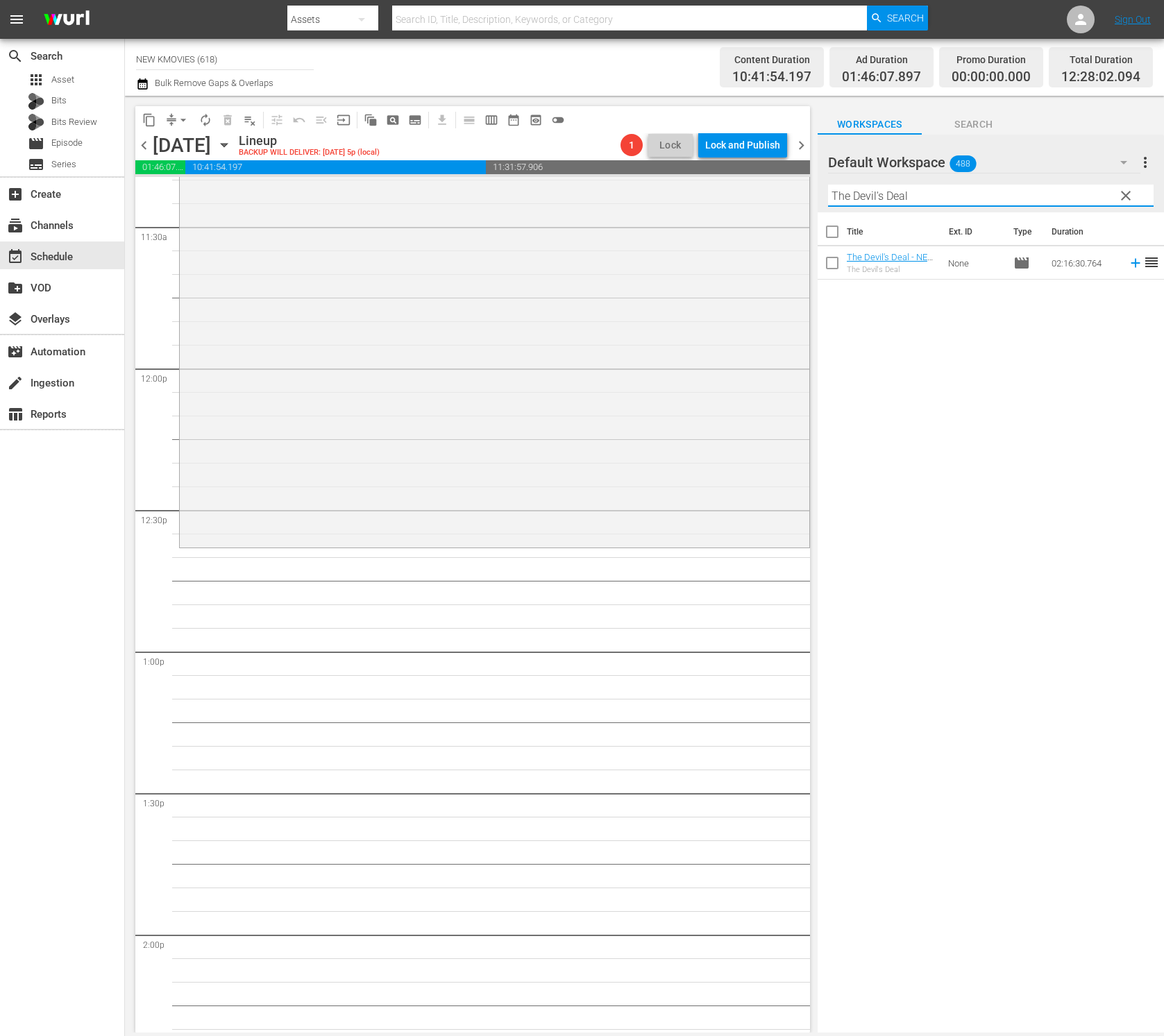
scroll to position [3436, 0]
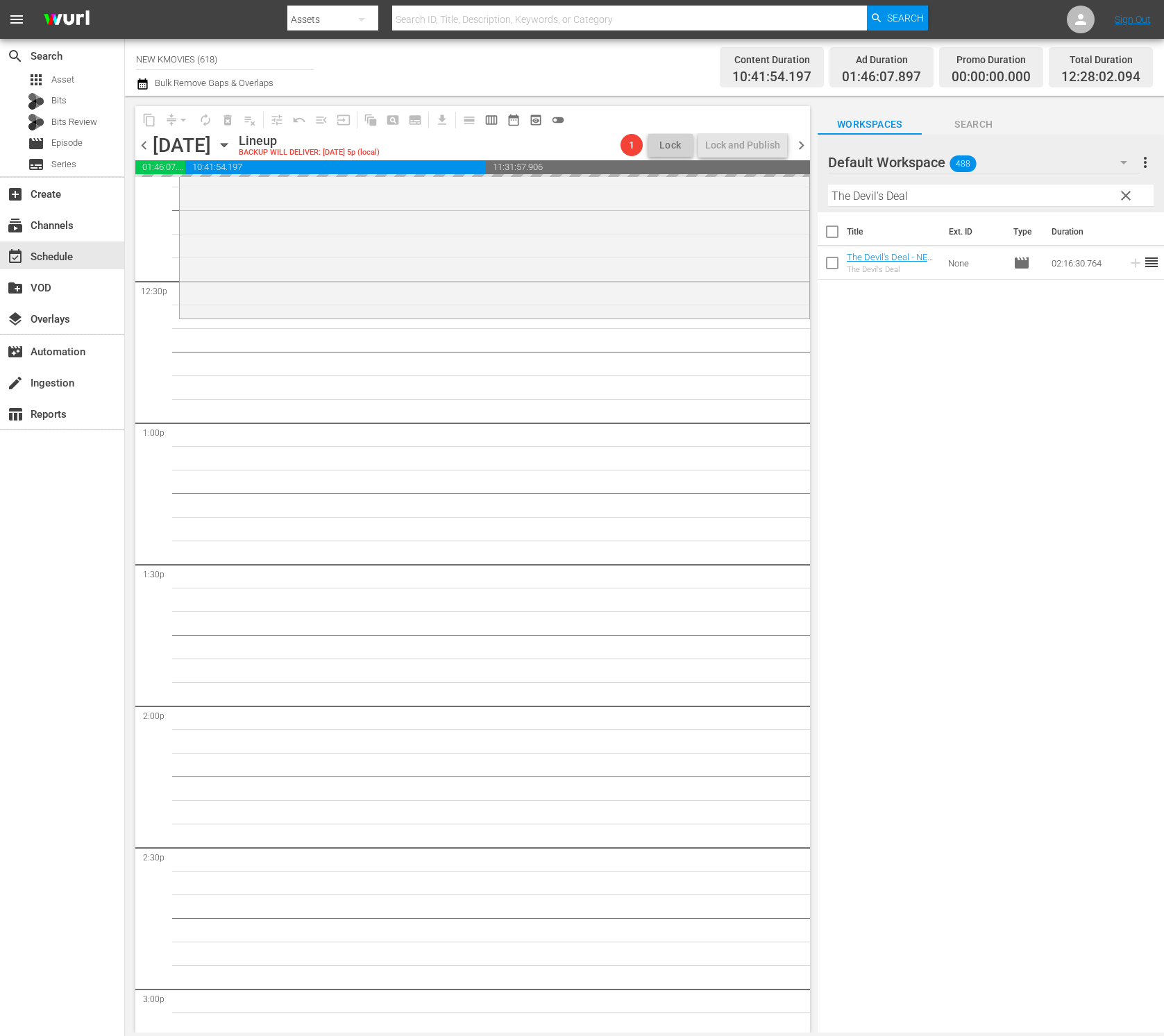
click at [870, 200] on input "The Devil's Deal" at bounding box center [990, 196] width 326 height 22
paste input "You Call It Passion"
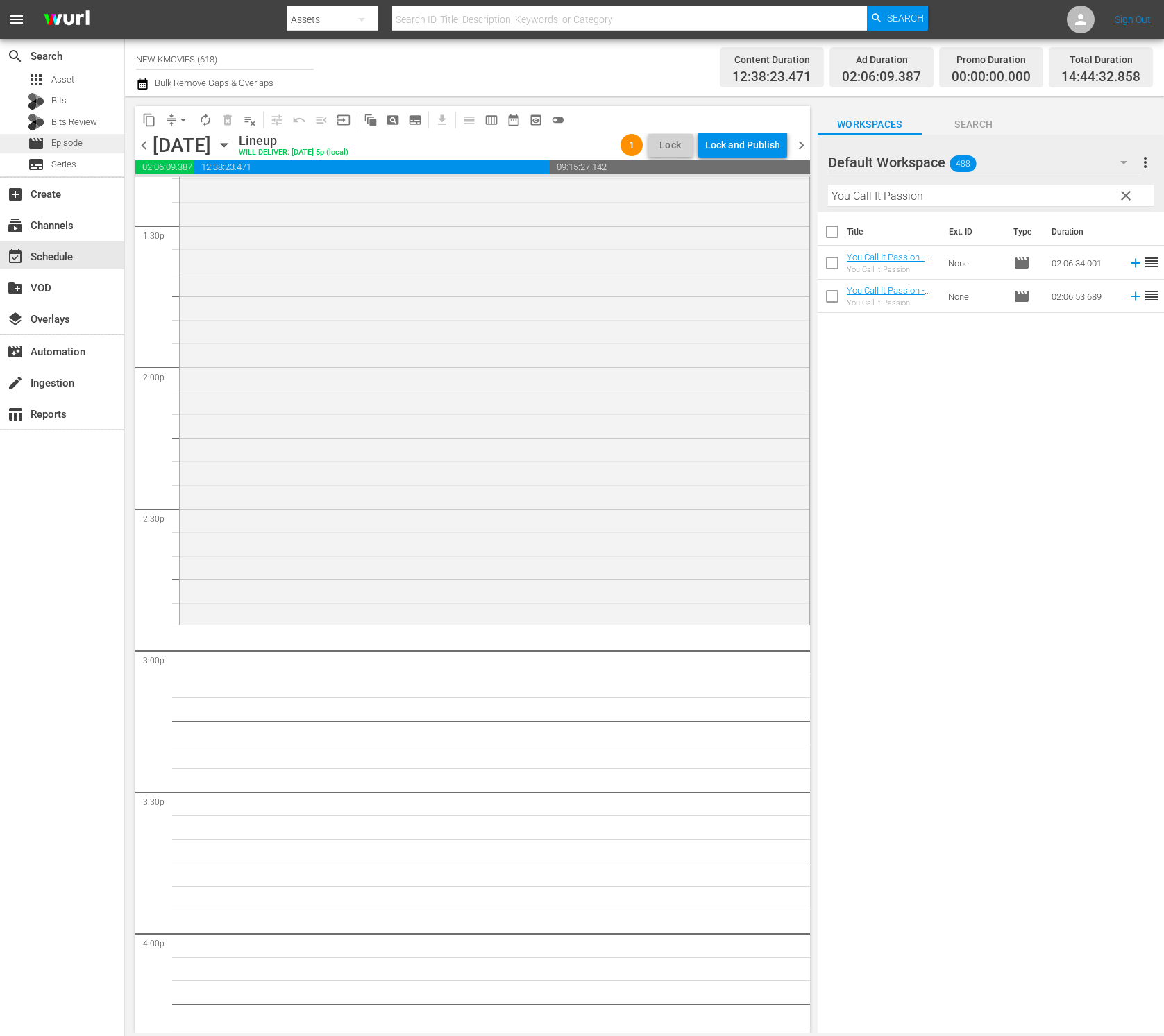
scroll to position [3904, 0]
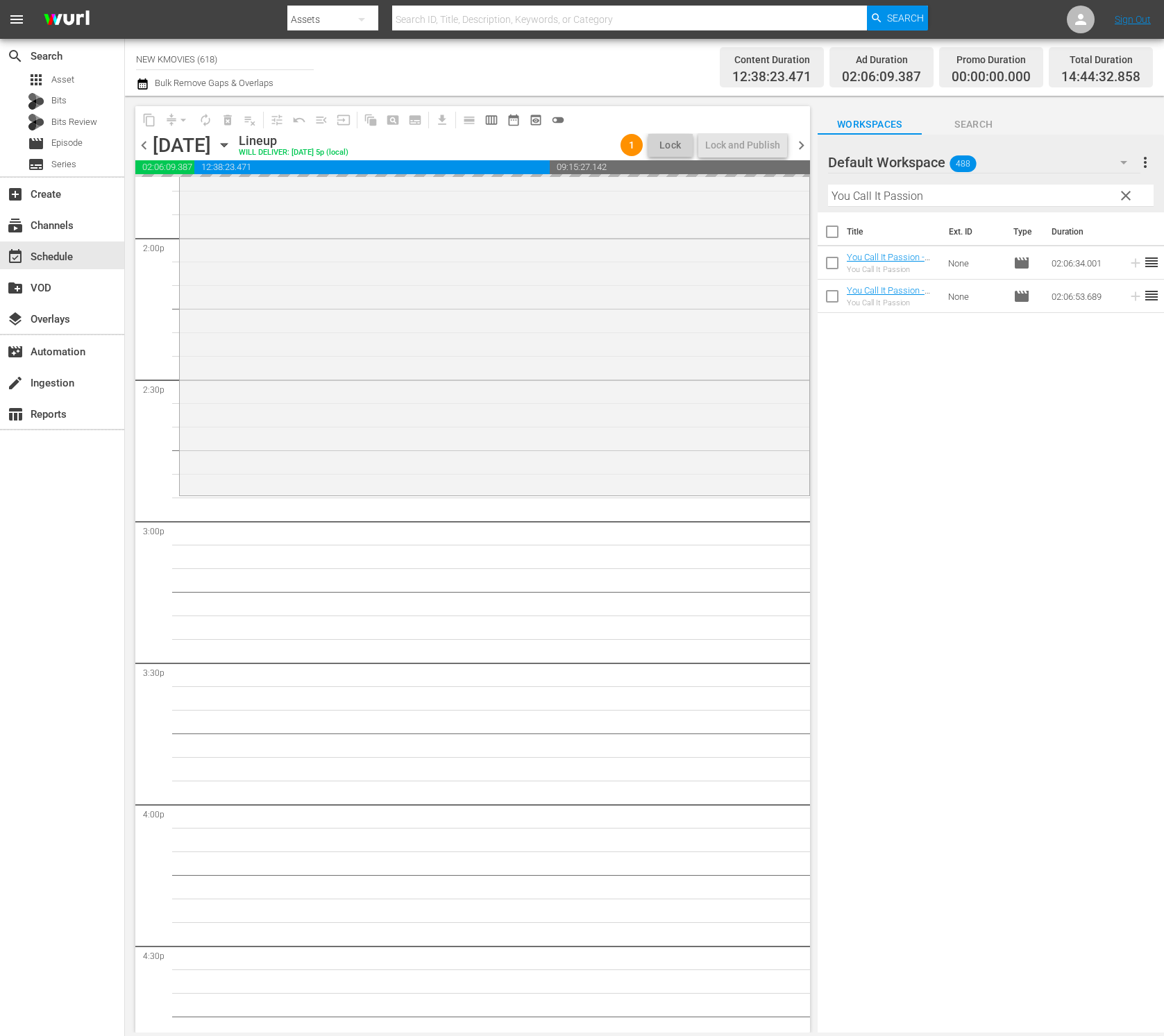
click at [890, 190] on input "You Call It Passion" at bounding box center [990, 196] width 326 height 22
paste input "Love, Lies"
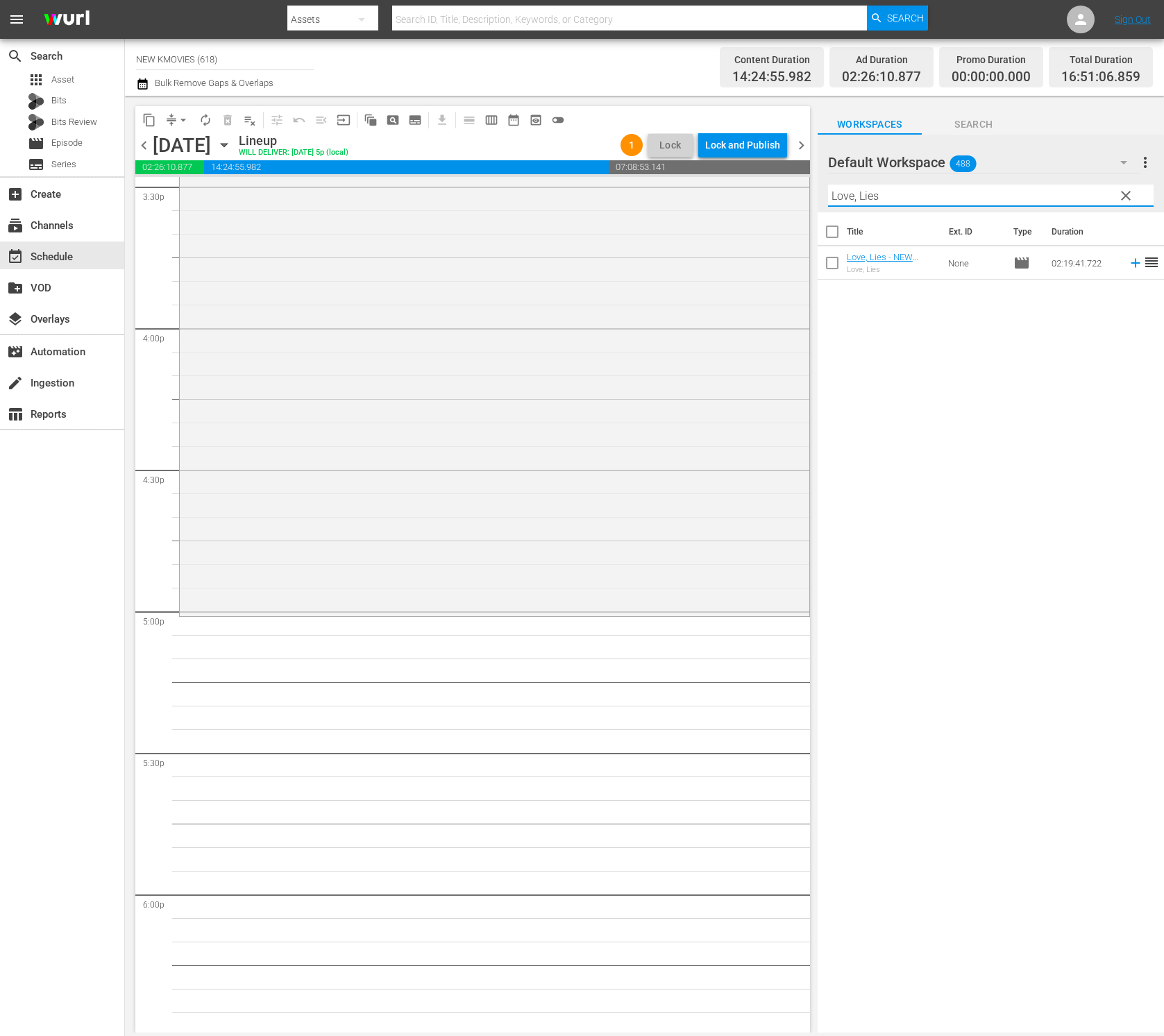
scroll to position [4428, 0]
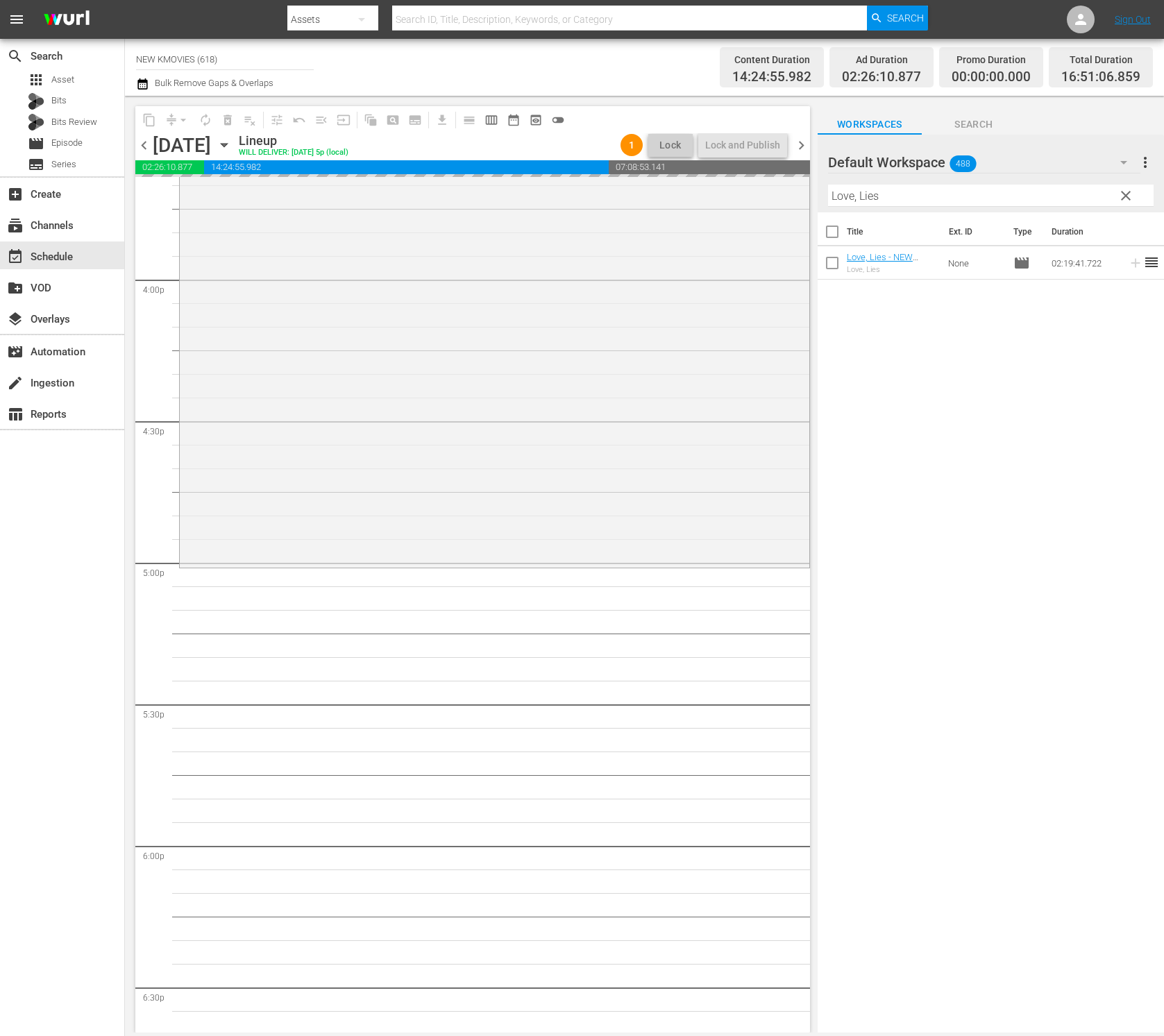
click at [869, 199] on input "Love, Lies" at bounding box center [990, 196] width 326 height 22
paste input "Fortune Salon"
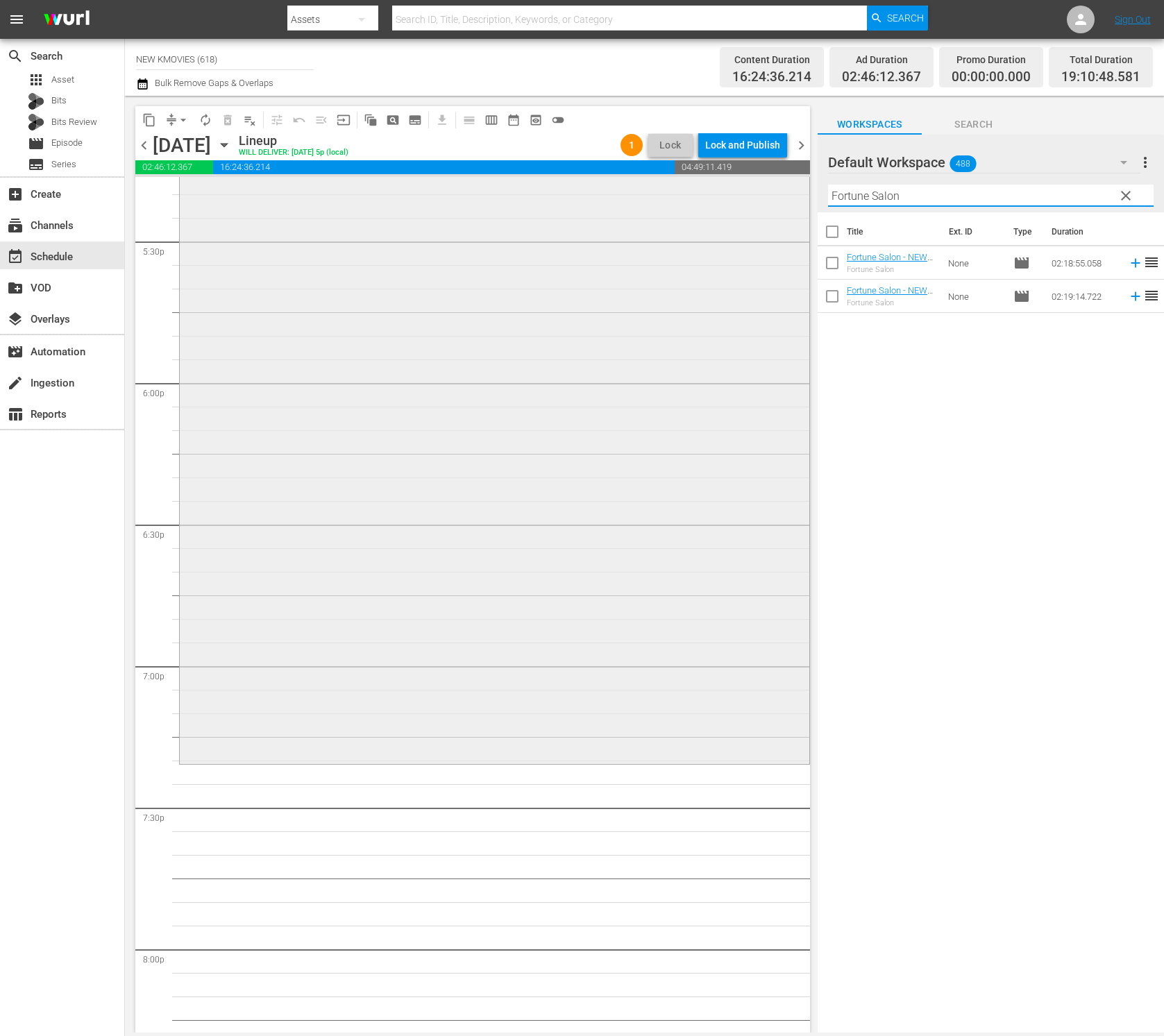
scroll to position [5184, 0]
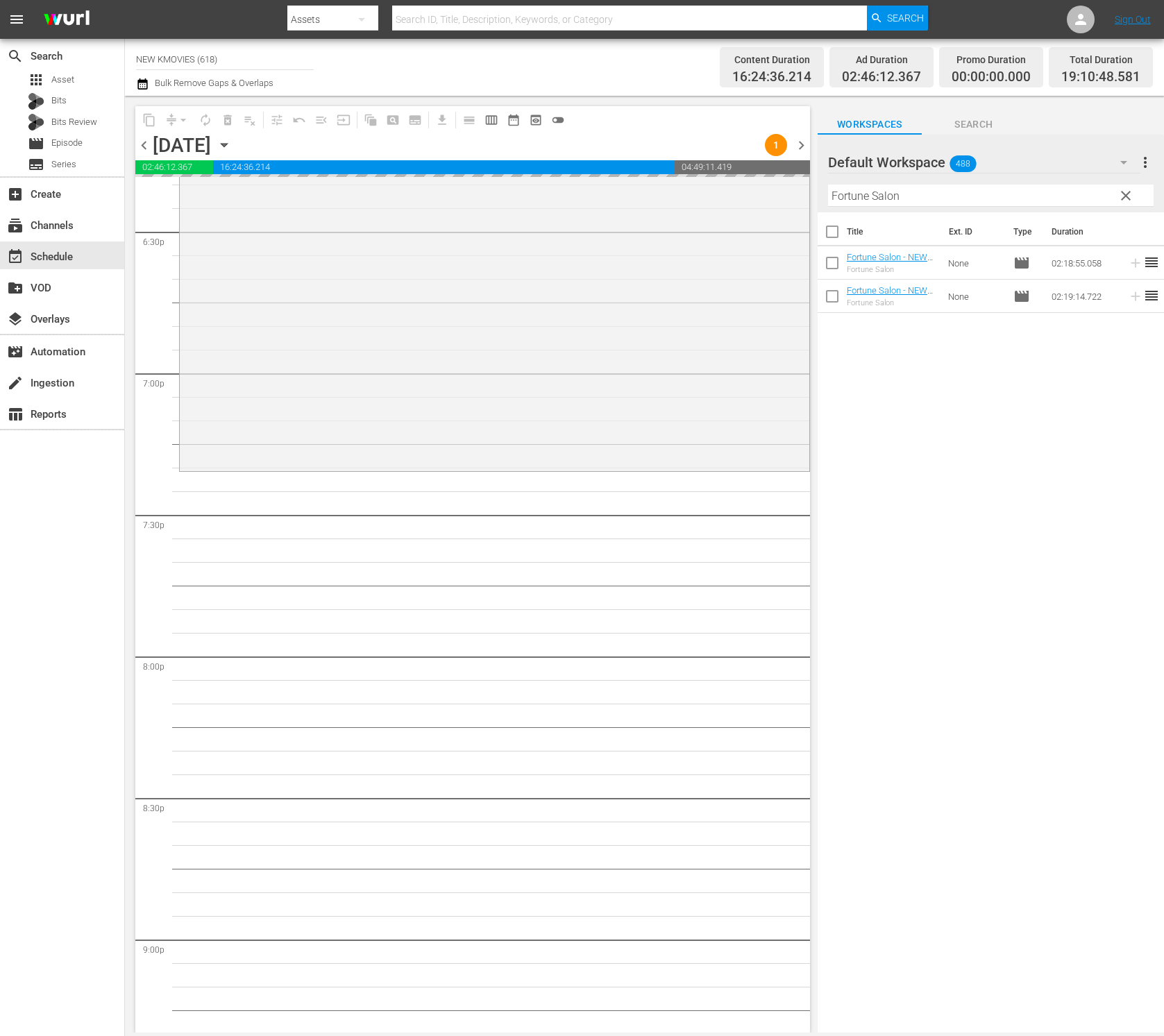
click at [1027, 190] on input "Fortune Salon" at bounding box center [990, 196] width 326 height 22
paste input "Deed"
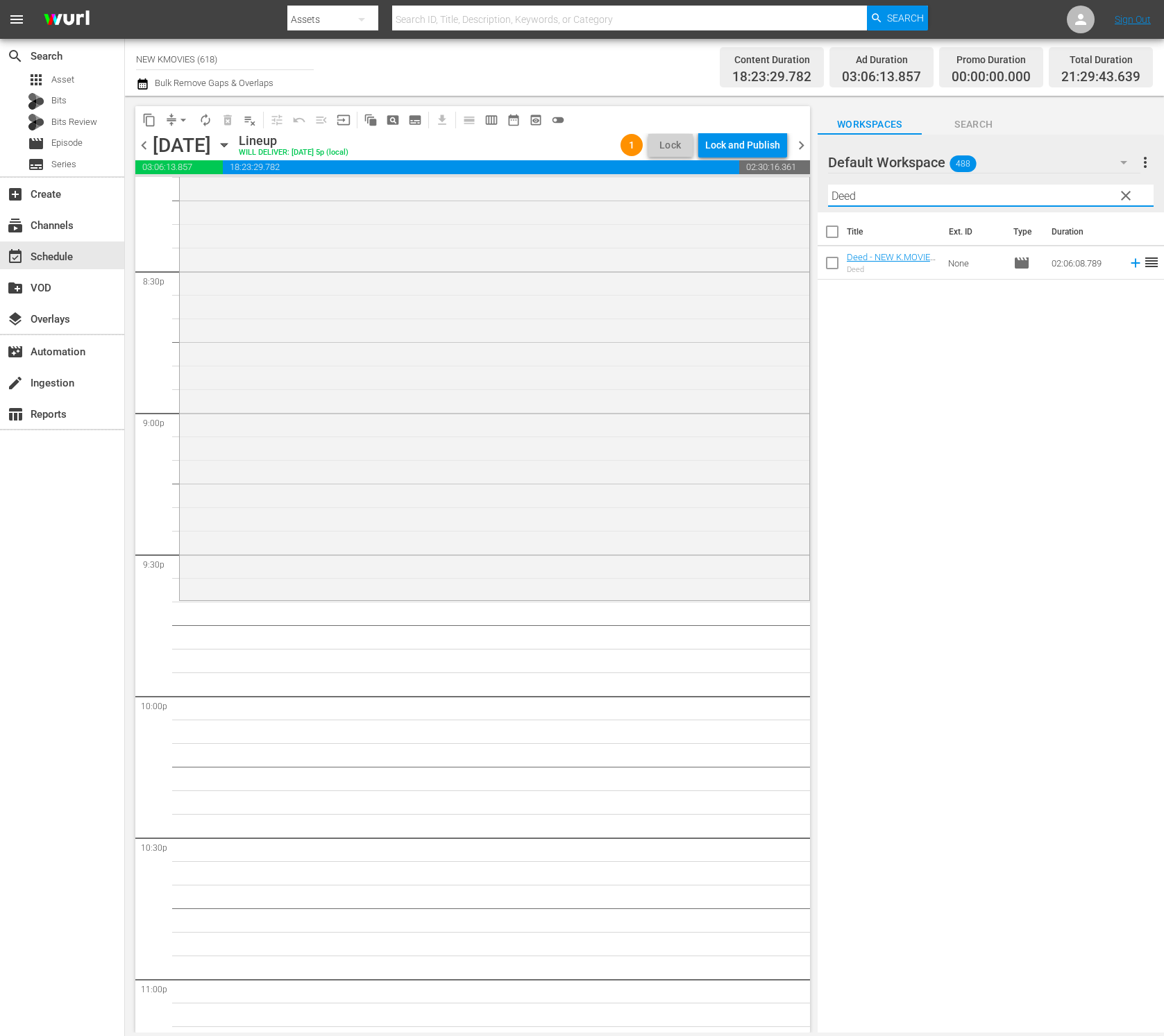
scroll to position [5941, 0]
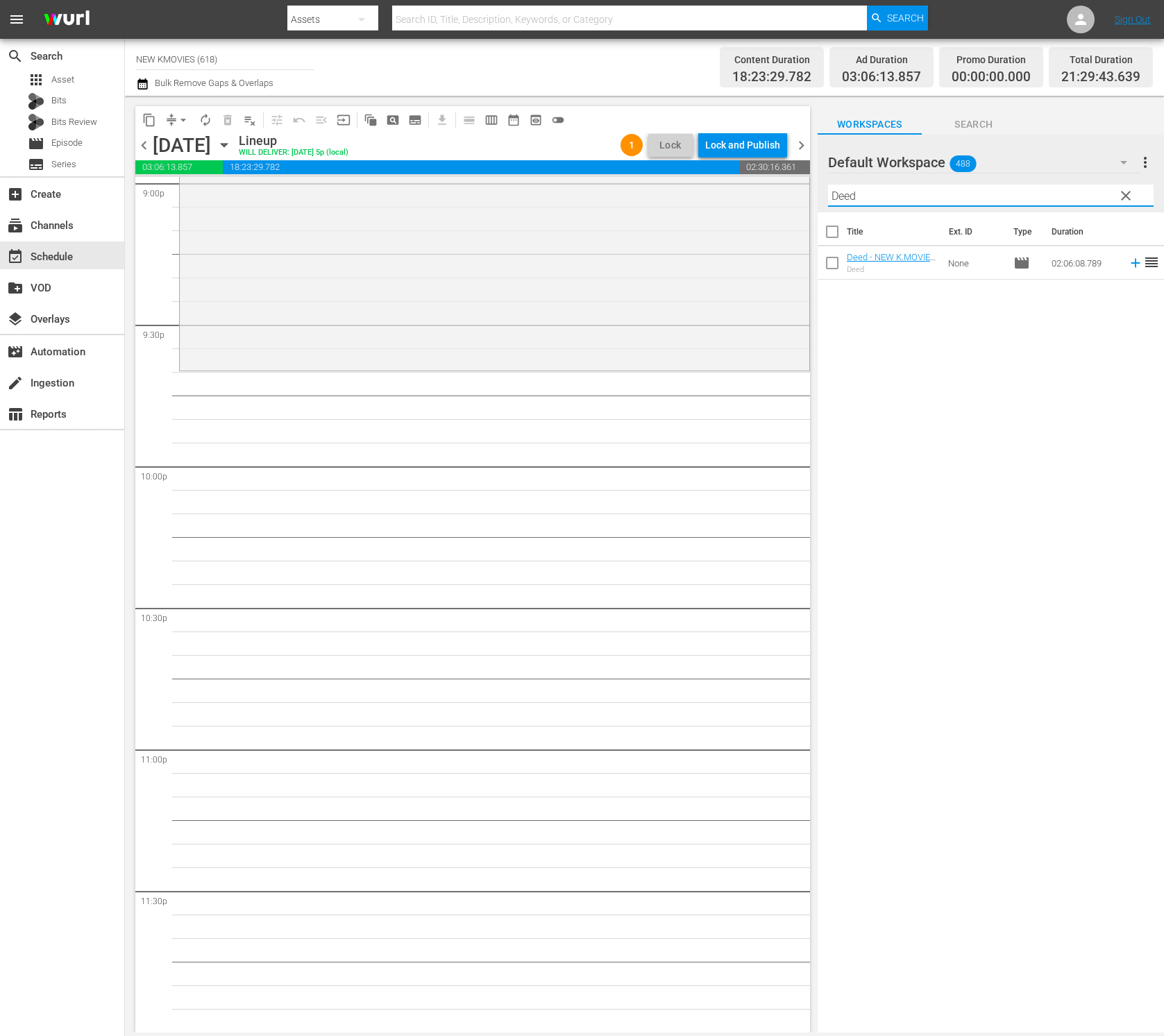
click at [911, 409] on div "Title Ext. ID Type Duration Deed - NEW K.MOVIES - SSTV - 202502 Deed None movie…" at bounding box center [990, 623] width 346 height 822
click at [915, 430] on div "Title Ext. ID Type Duration Deed - NEW K.MOVIES - SSTV - 202502 Deed None movie…" at bounding box center [990, 623] width 346 height 822
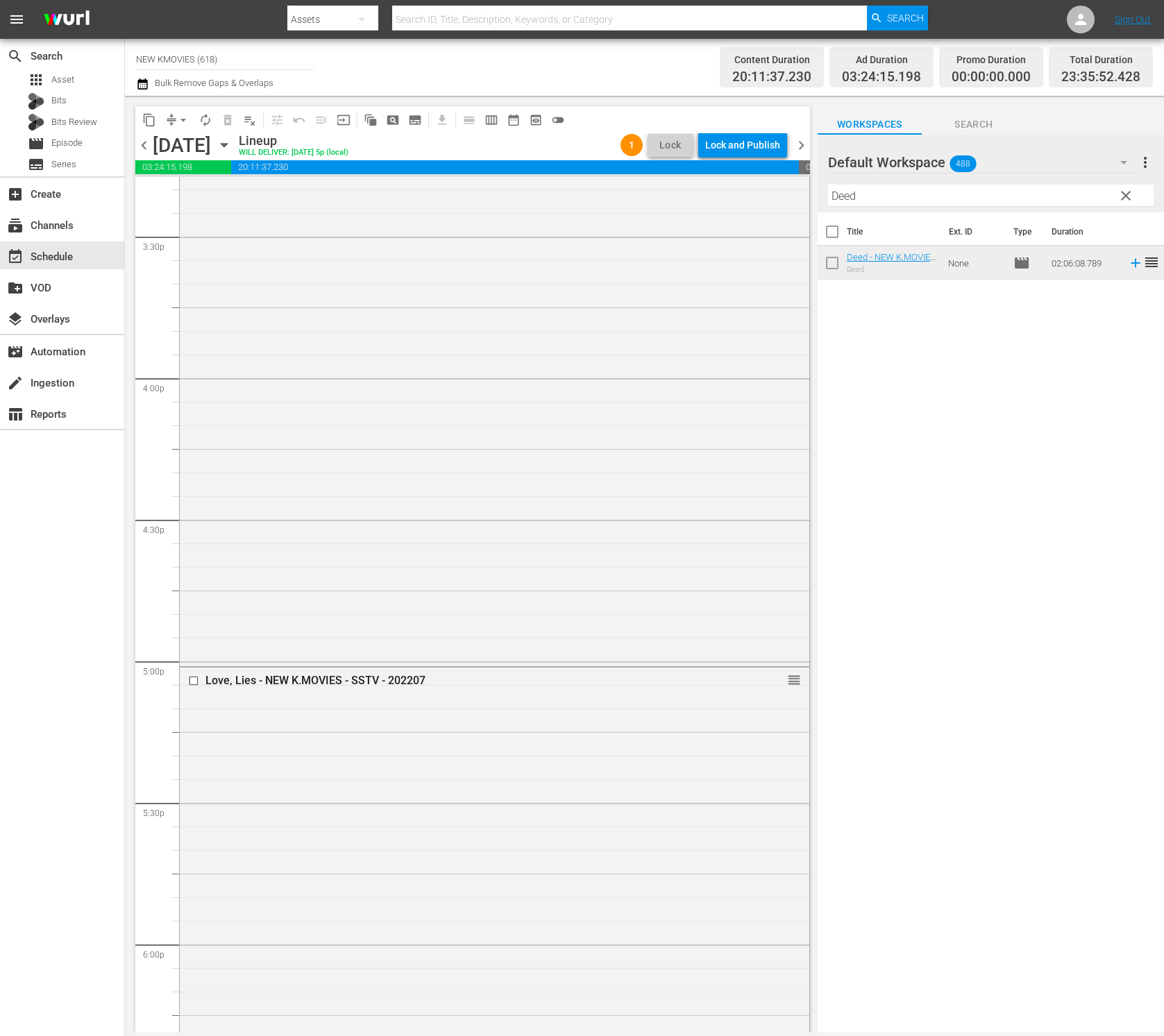
scroll to position [4360, 0]
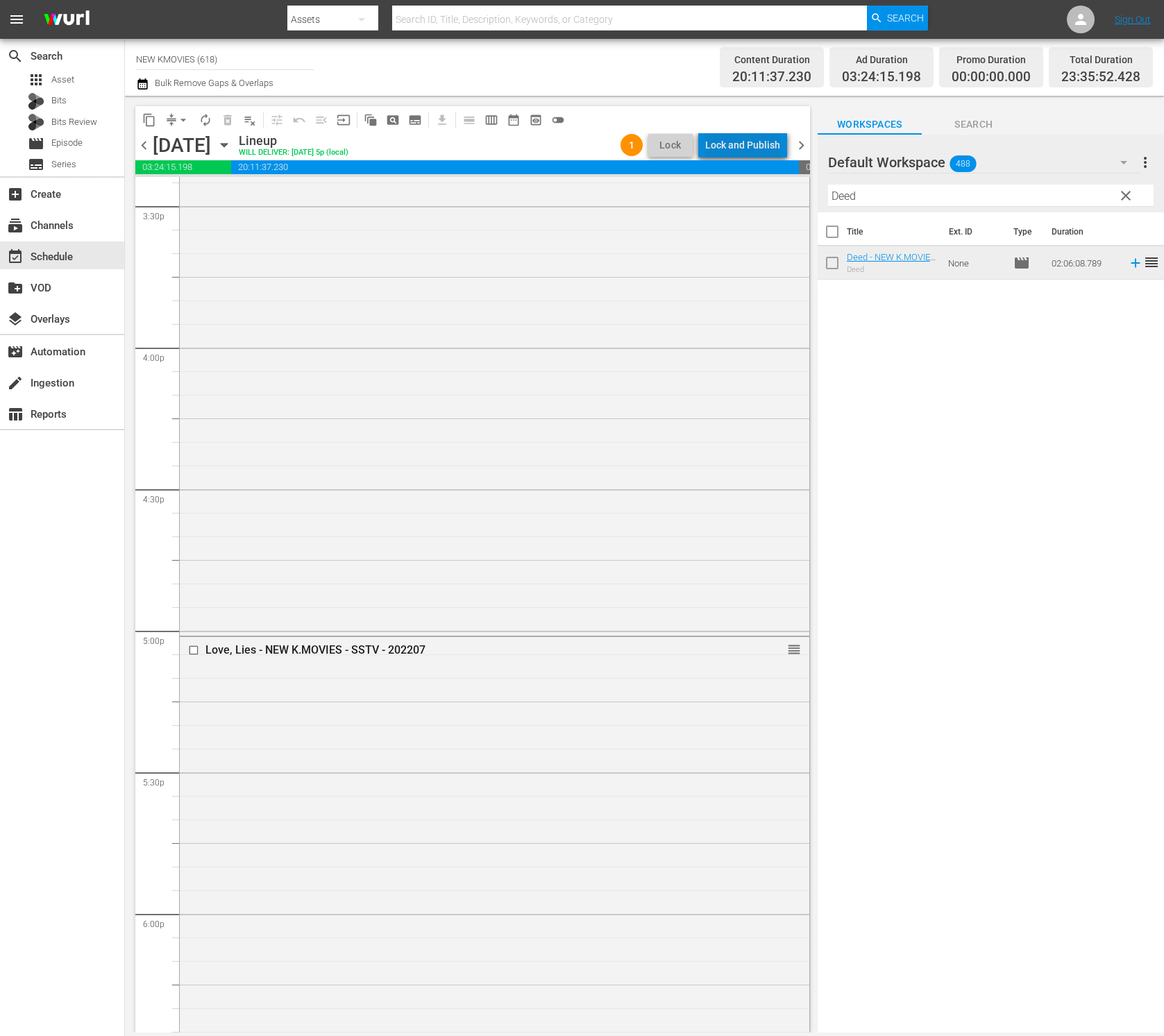
click at [759, 142] on div "Lock and Publish" at bounding box center [742, 145] width 75 height 25
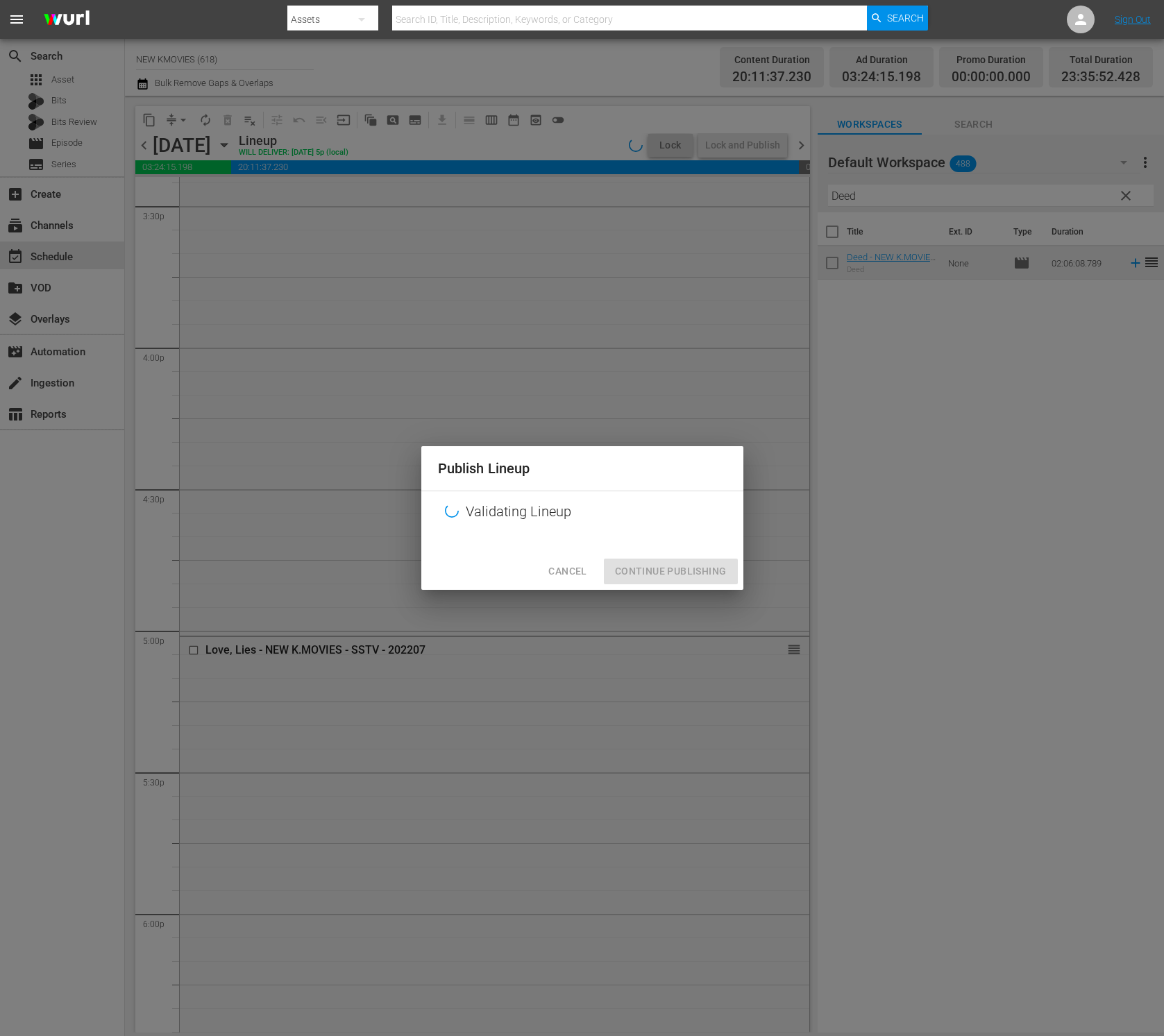
click at [555, 565] on span "Cancel" at bounding box center [567, 571] width 38 height 17
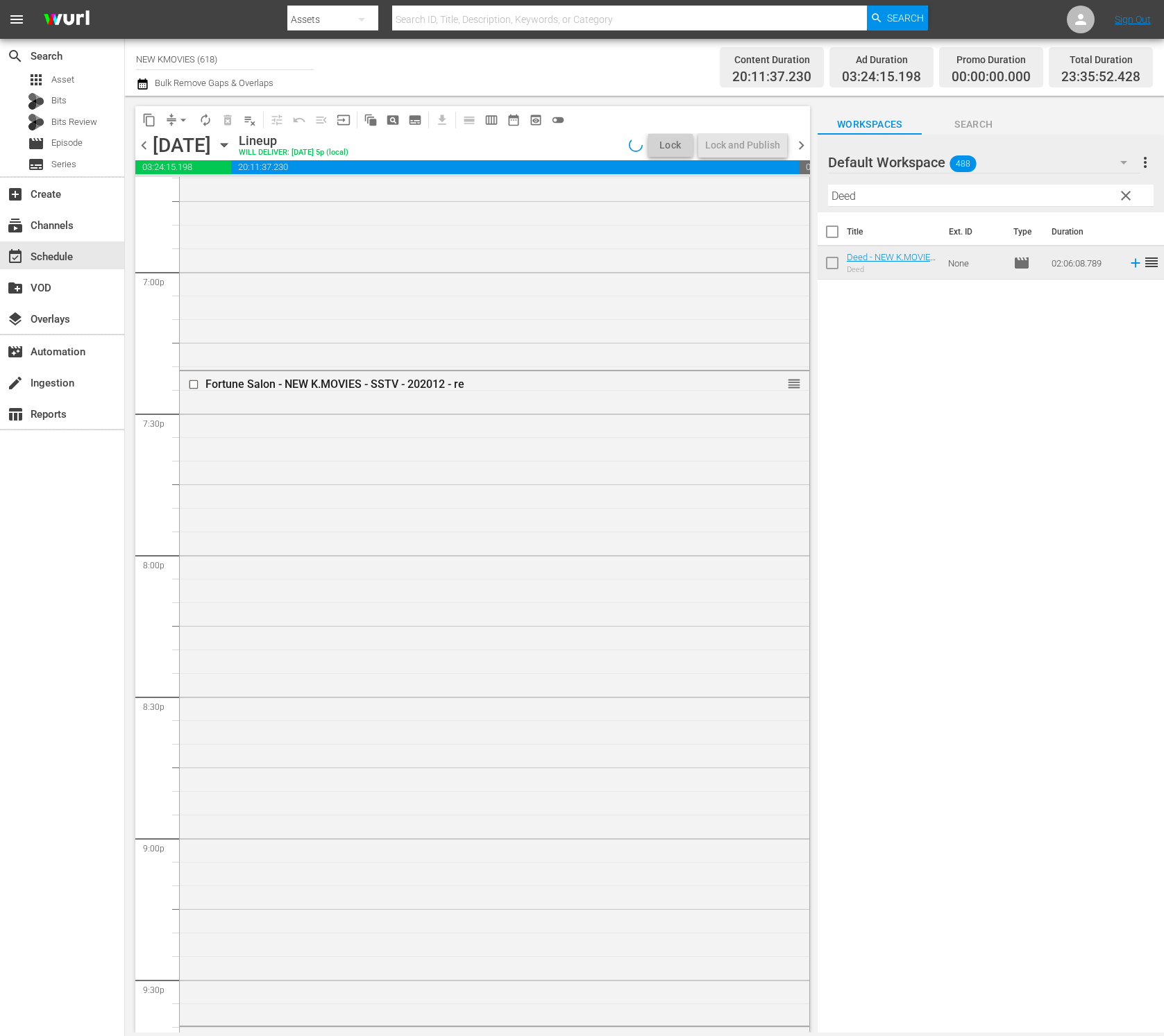
scroll to position [5941, 0]
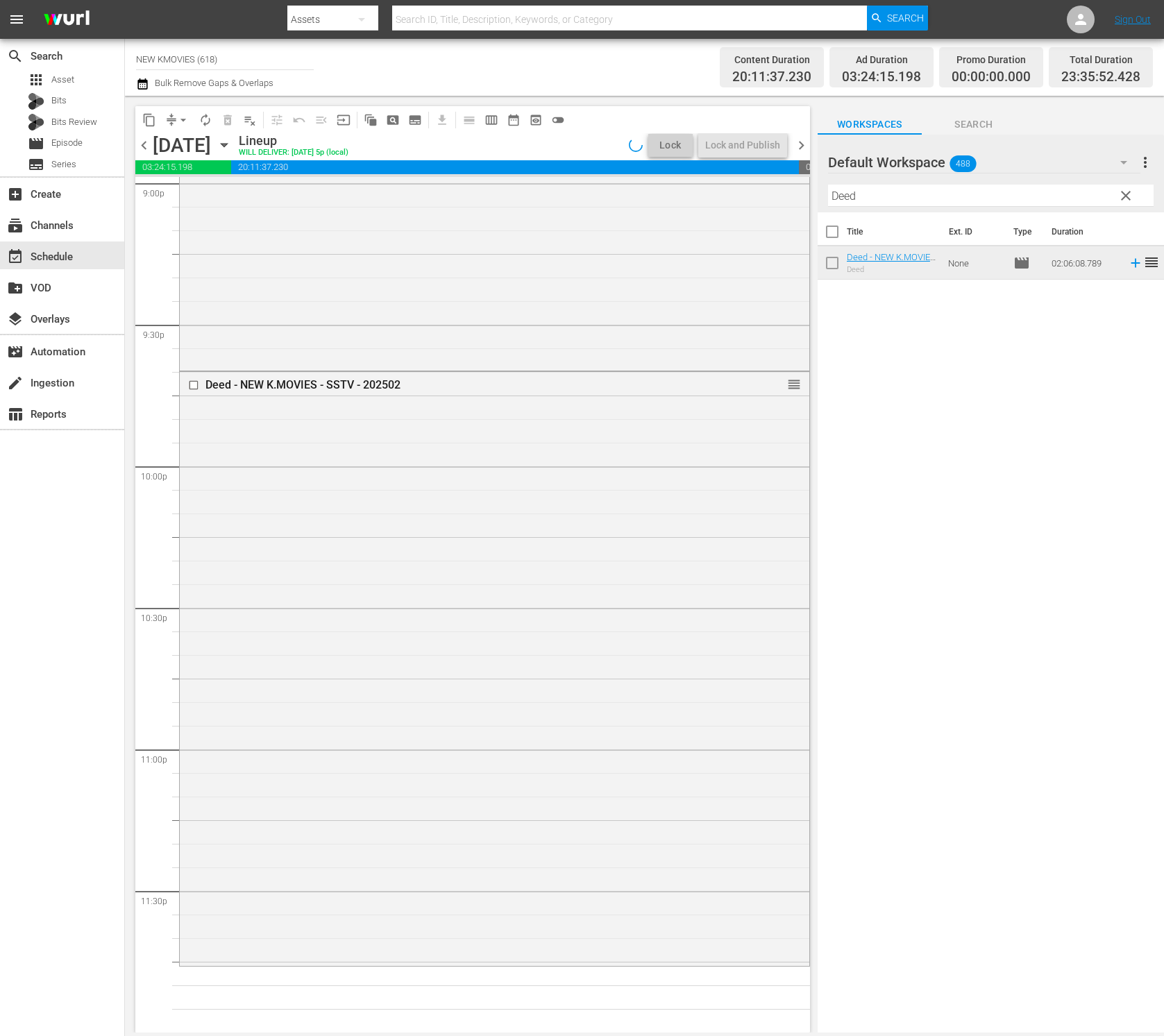
click at [942, 200] on input "Deed" at bounding box center [990, 196] width 326 height 22
paste input "The Groin"
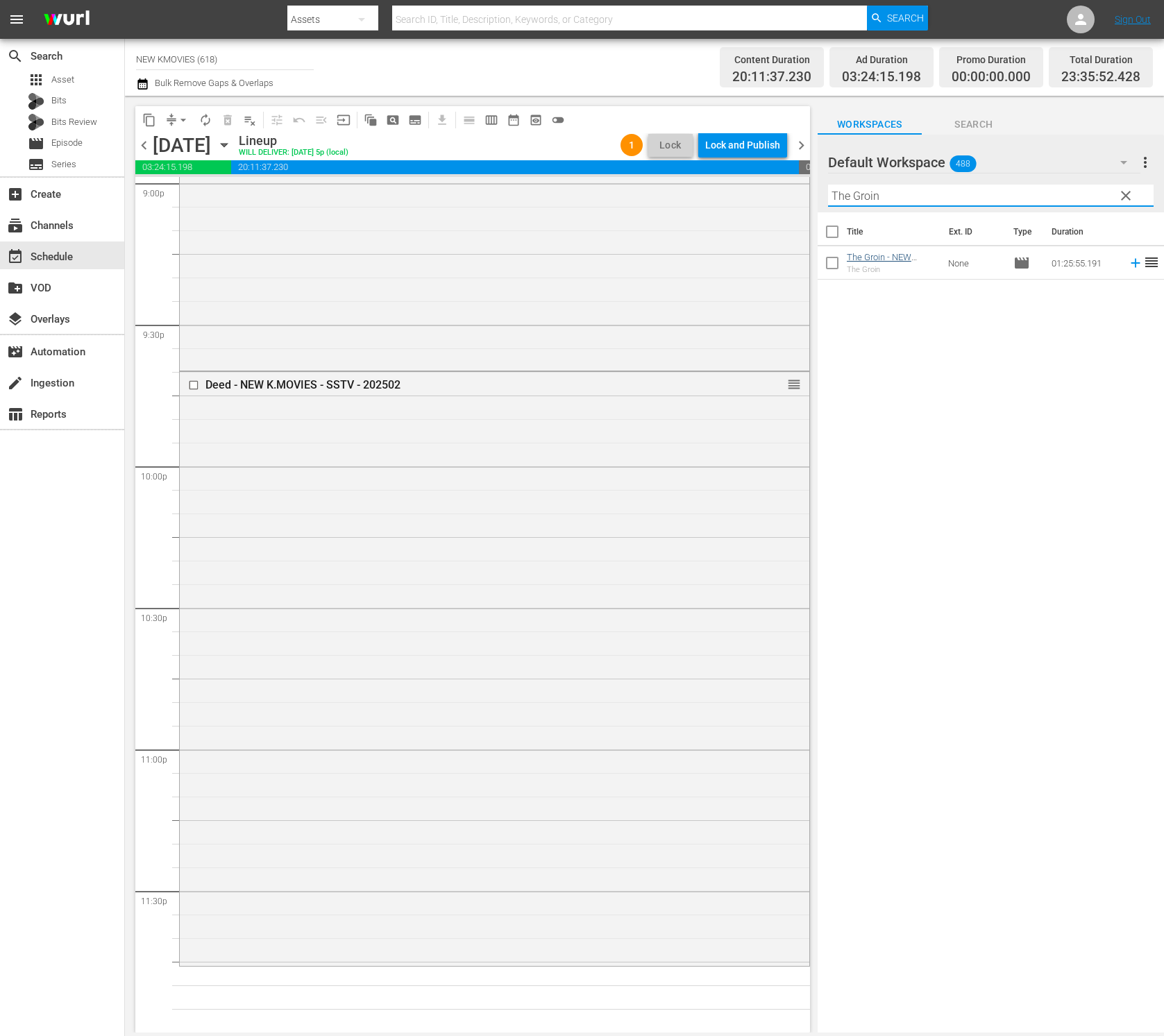
type input "The Groin"
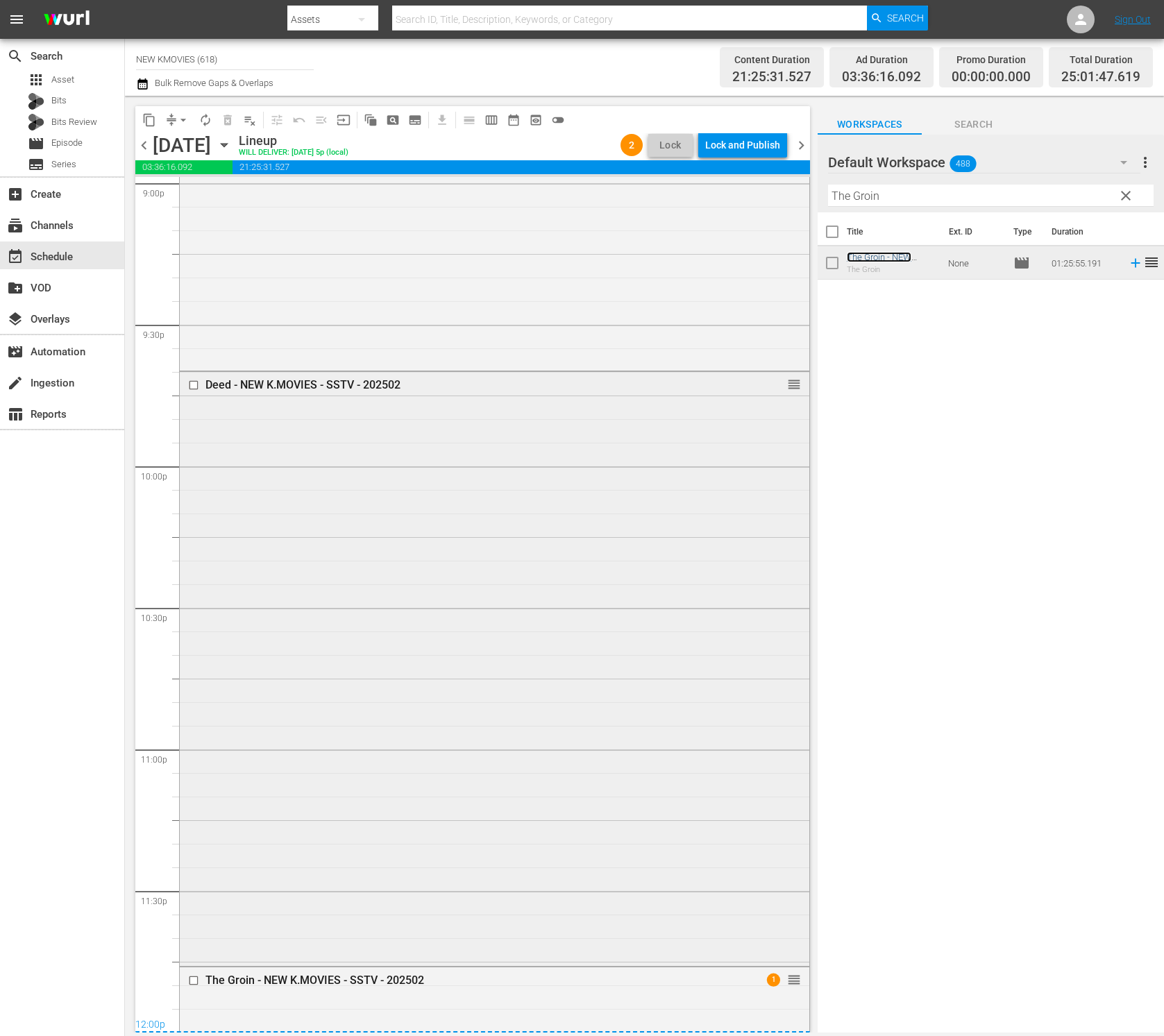
scroll to position [6280, 0]
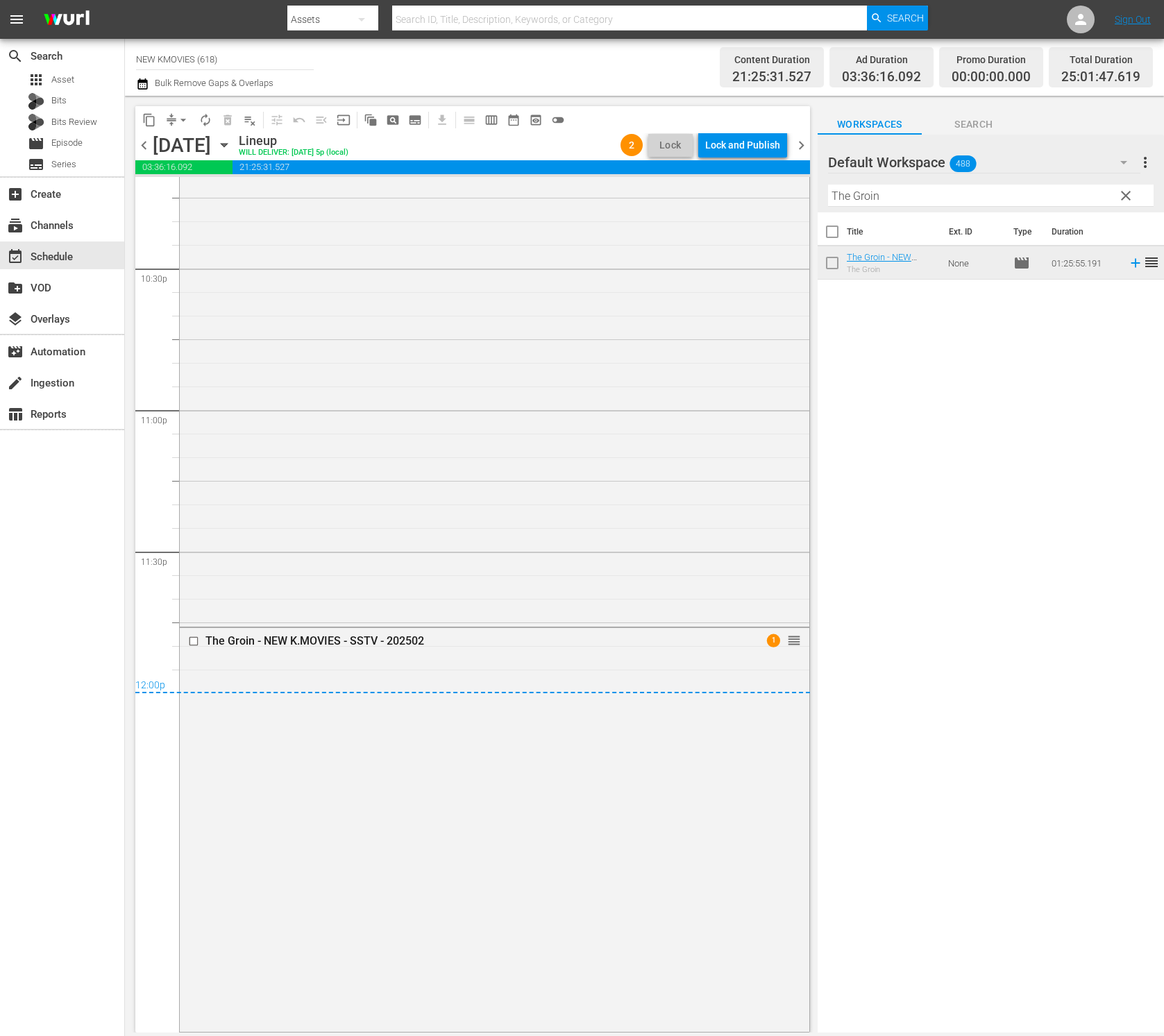
click at [750, 164] on span "21:25:31.527" at bounding box center [521, 167] width 577 height 14
click at [753, 149] on div "Lock and Publish" at bounding box center [742, 145] width 75 height 25
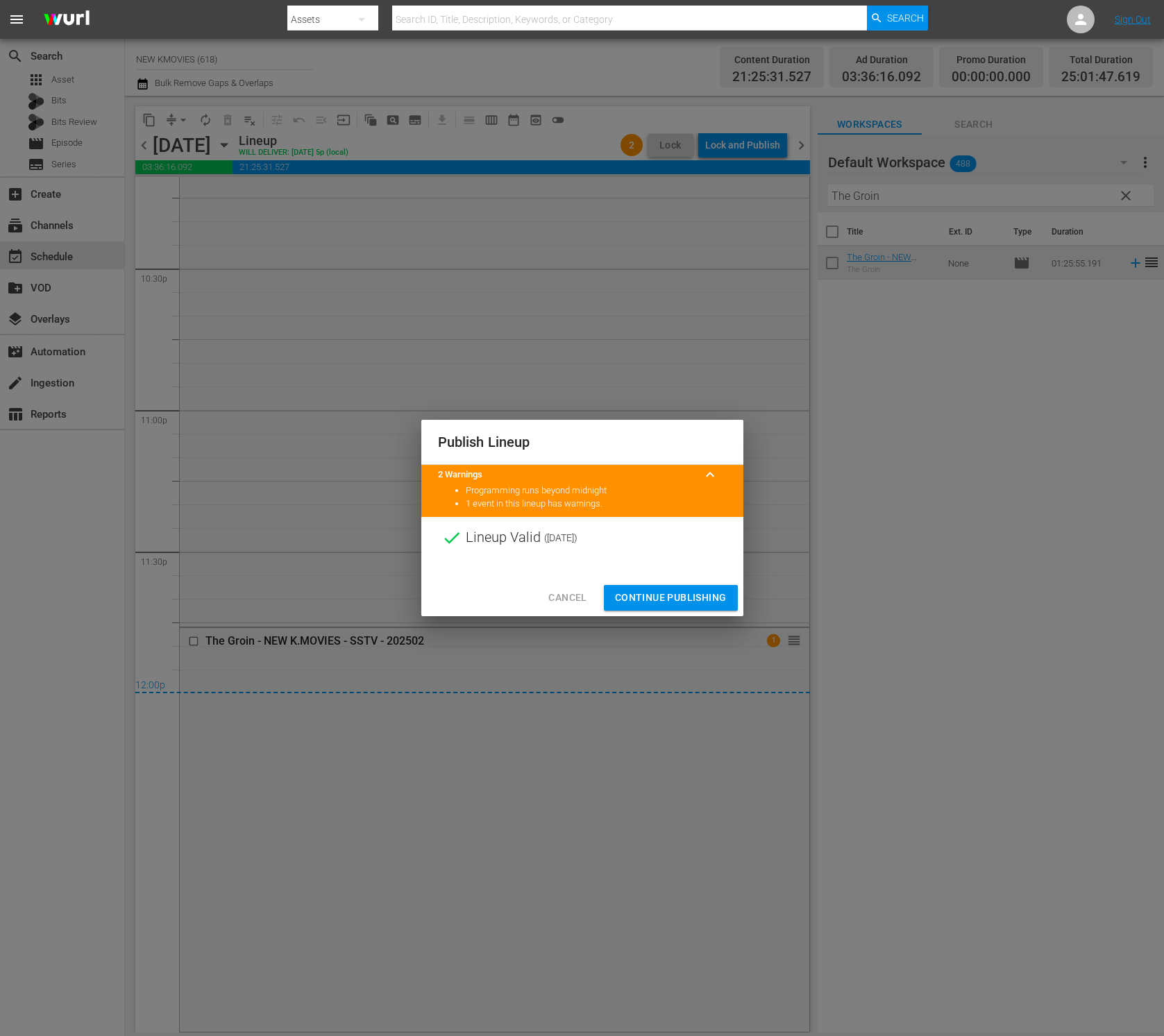
click at [649, 558] on div "Lineup Valid ( [DATE] )" at bounding box center [582, 537] width 322 height 42
click at [645, 592] on span "Continue Publishing" at bounding box center [671, 598] width 112 height 17
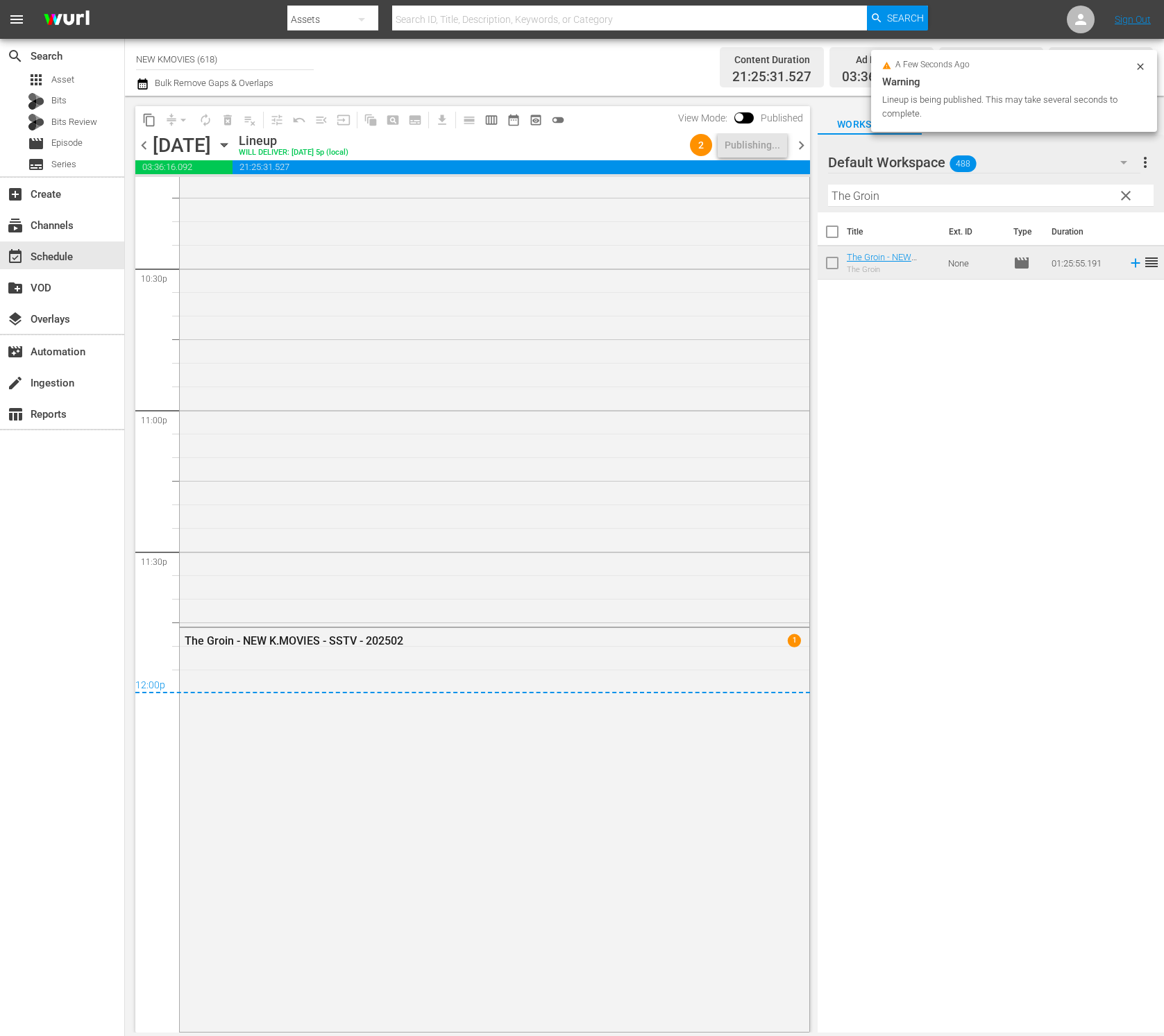
click at [1000, 579] on div "Title Ext. ID Type Duration The Groin - NEW K.MOVIES - SSTV - 202502 The Groin …" at bounding box center [990, 623] width 346 height 822
